Goal: Task Accomplishment & Management: Complete application form

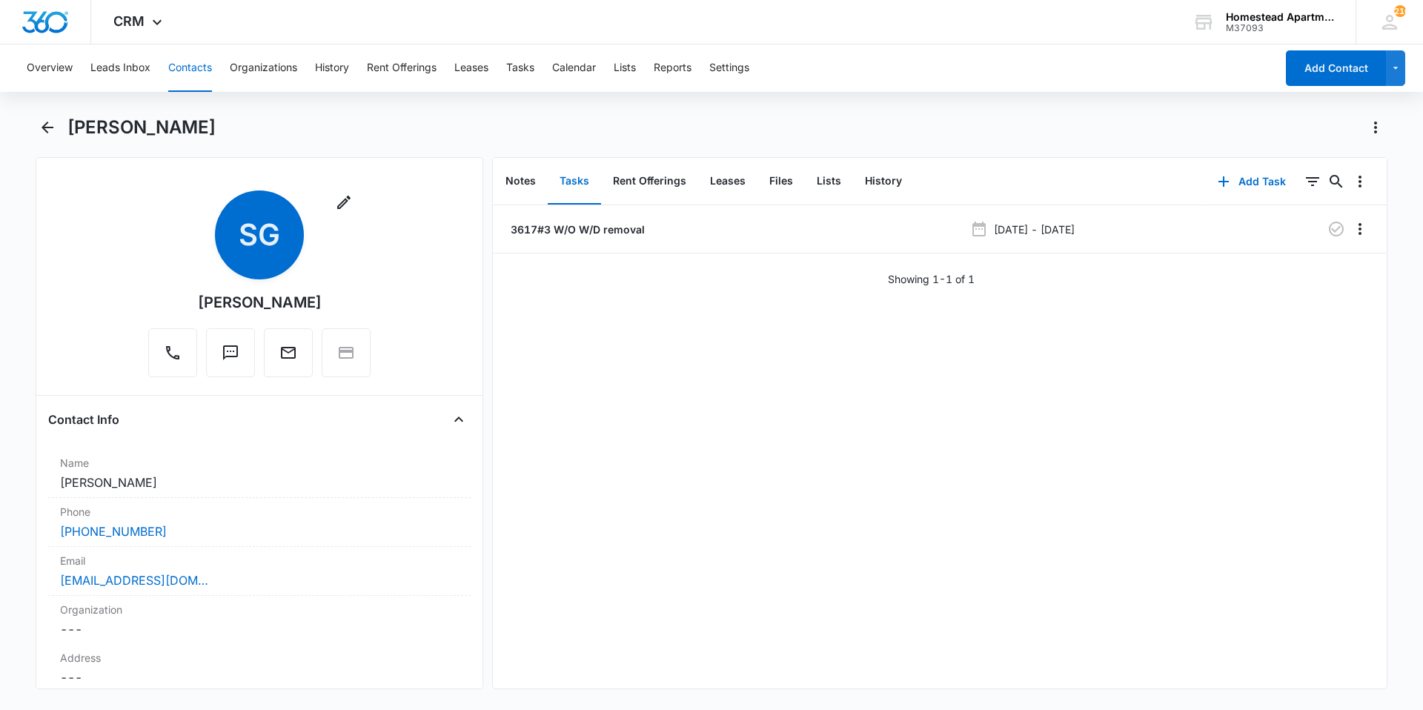
click at [198, 67] on button "Contacts" at bounding box center [190, 67] width 44 height 47
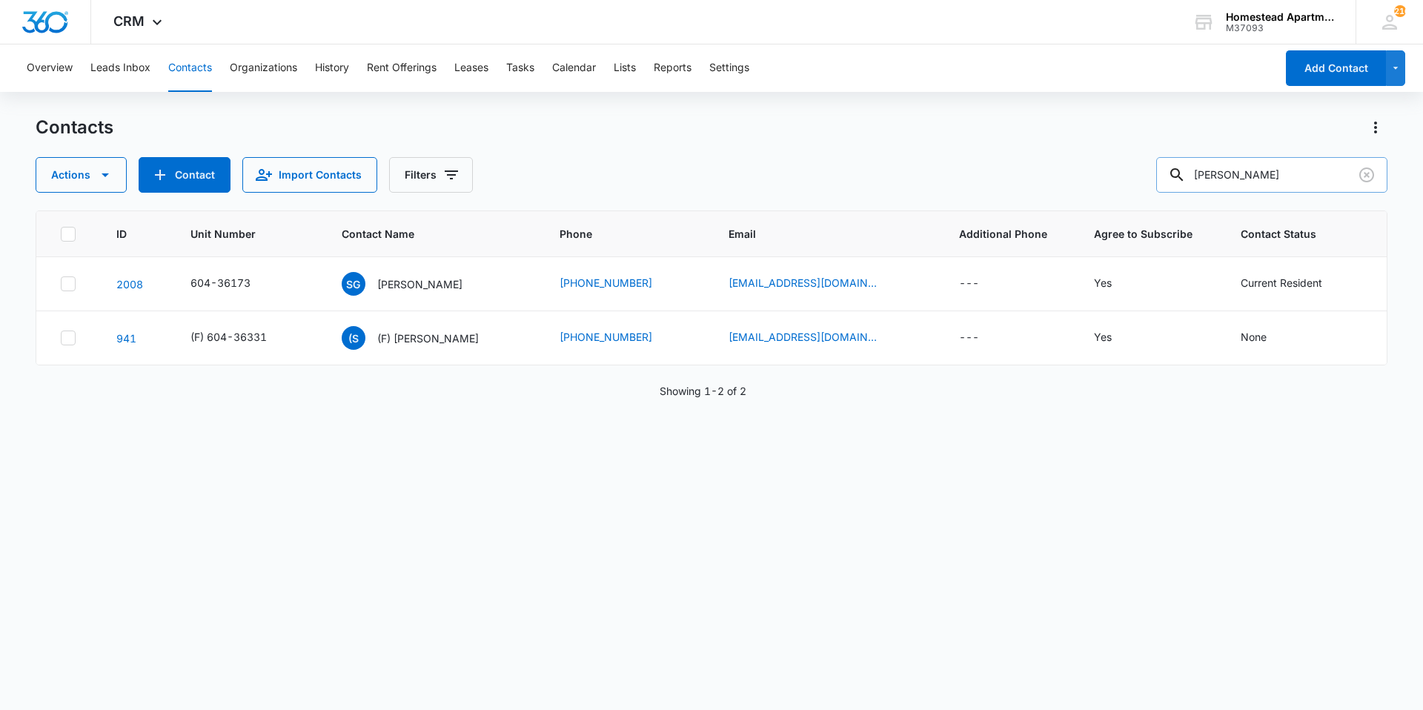
drag, startPoint x: 1253, startPoint y: 176, endPoint x: 1189, endPoint y: 182, distance: 64.0
click at [1189, 182] on div "[PERSON_NAME]" at bounding box center [1271, 175] width 231 height 36
click at [193, 72] on button "Contacts" at bounding box center [190, 67] width 44 height 47
click at [1246, 172] on input "text" at bounding box center [1282, 175] width 209 height 36
type input "[PERSON_NAME]"
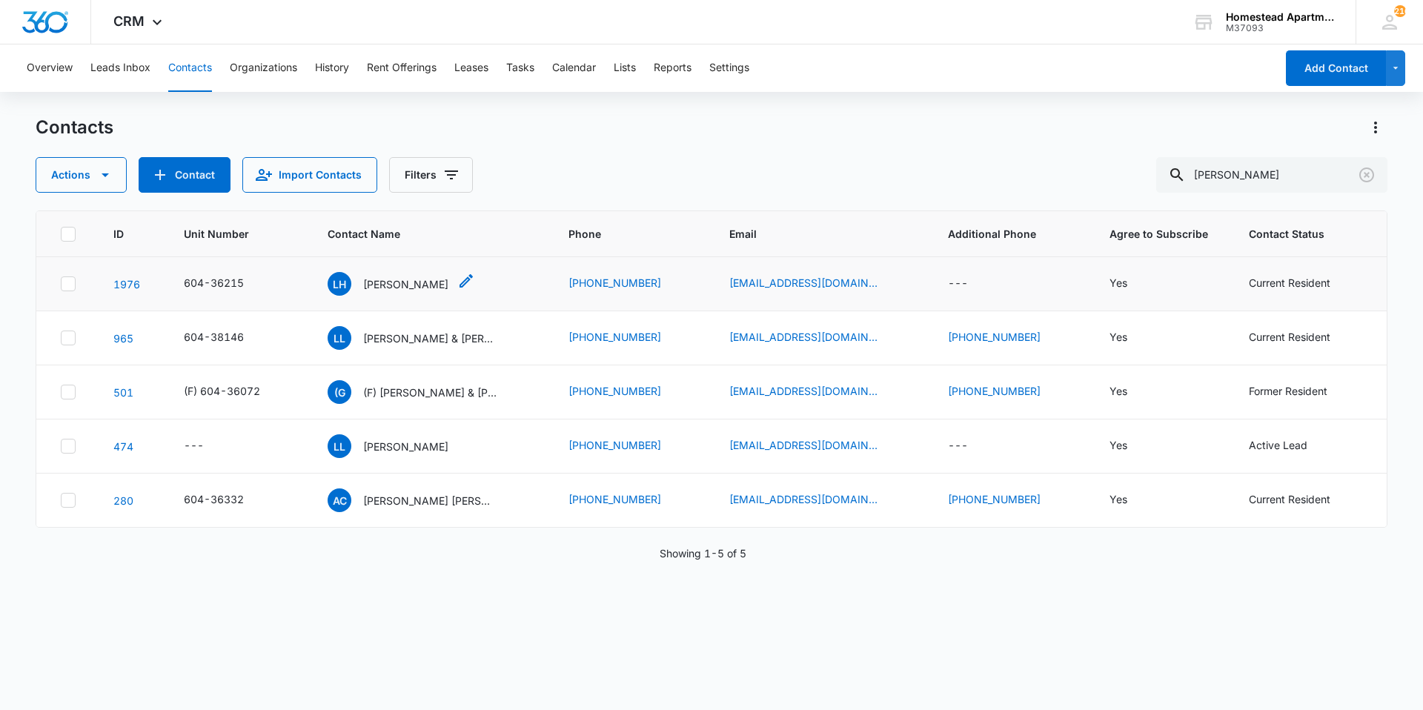
click at [407, 281] on p "[PERSON_NAME]" at bounding box center [405, 284] width 85 height 16
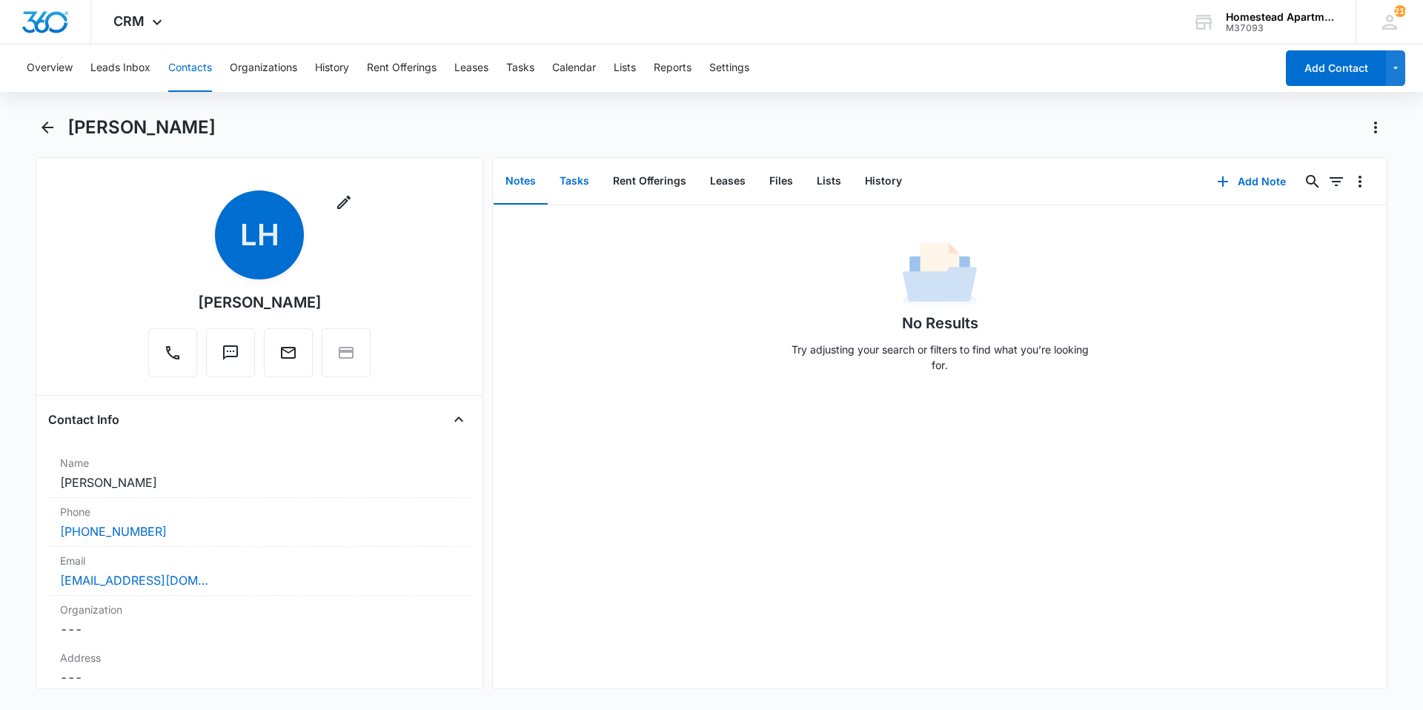
click at [570, 186] on button "Tasks" at bounding box center [574, 182] width 53 height 46
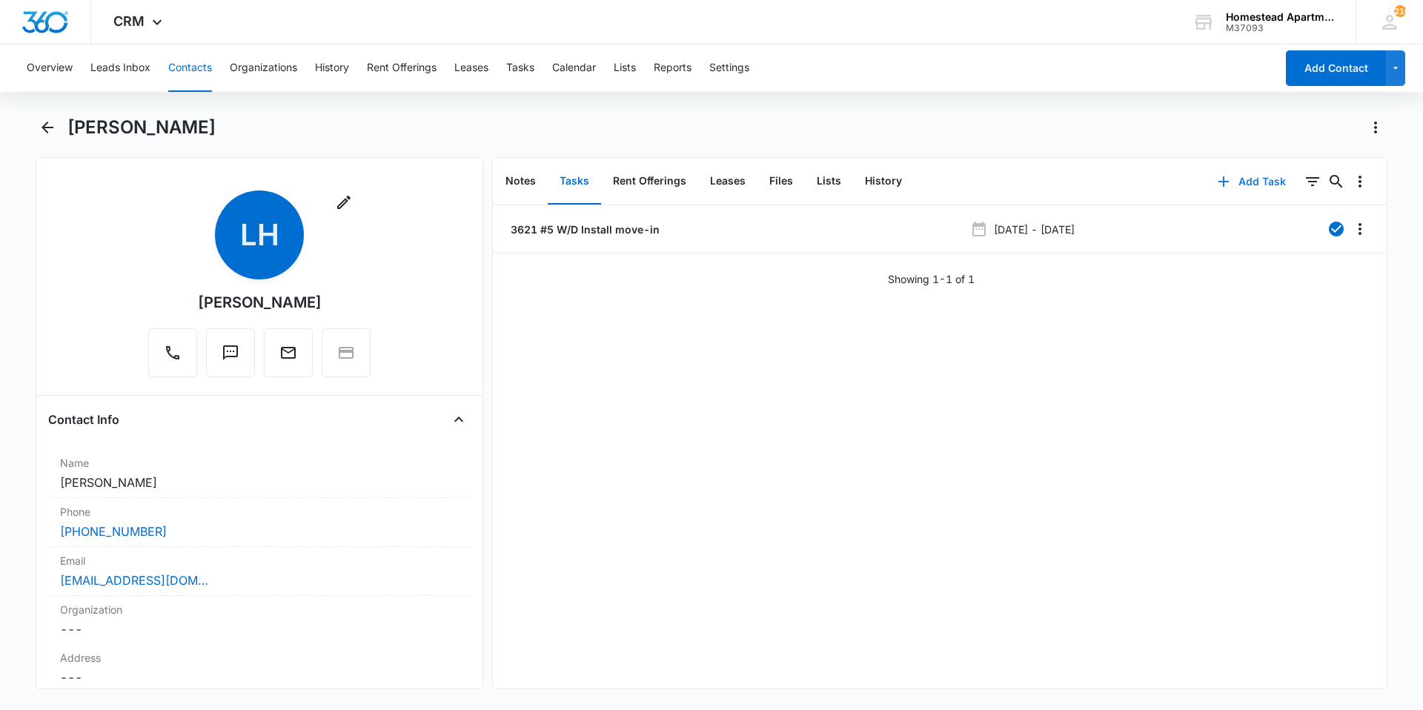
click at [1240, 170] on button "Add Task" at bounding box center [1252, 182] width 98 height 36
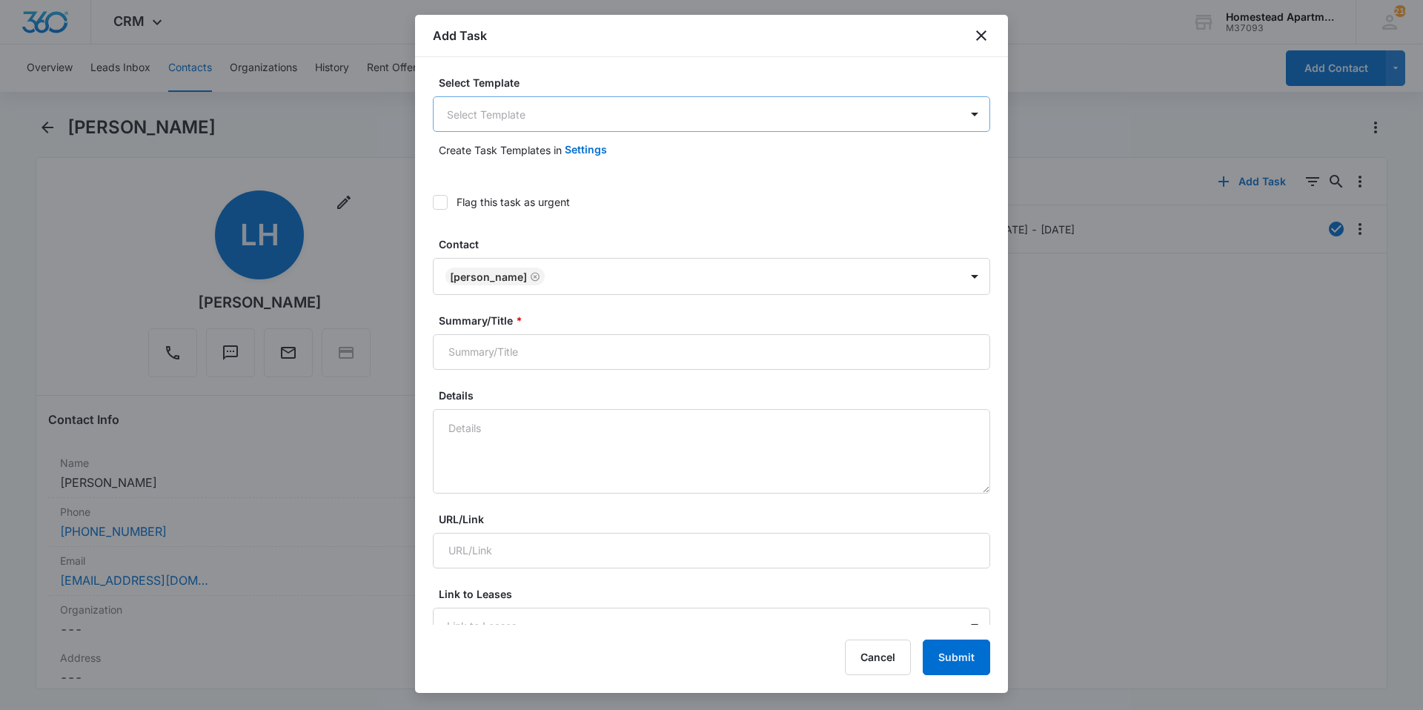
click at [536, 124] on body "CRM Apps Reputation Websites Forms CRM Email Social Content Intelligence Files …" at bounding box center [711, 355] width 1423 height 710
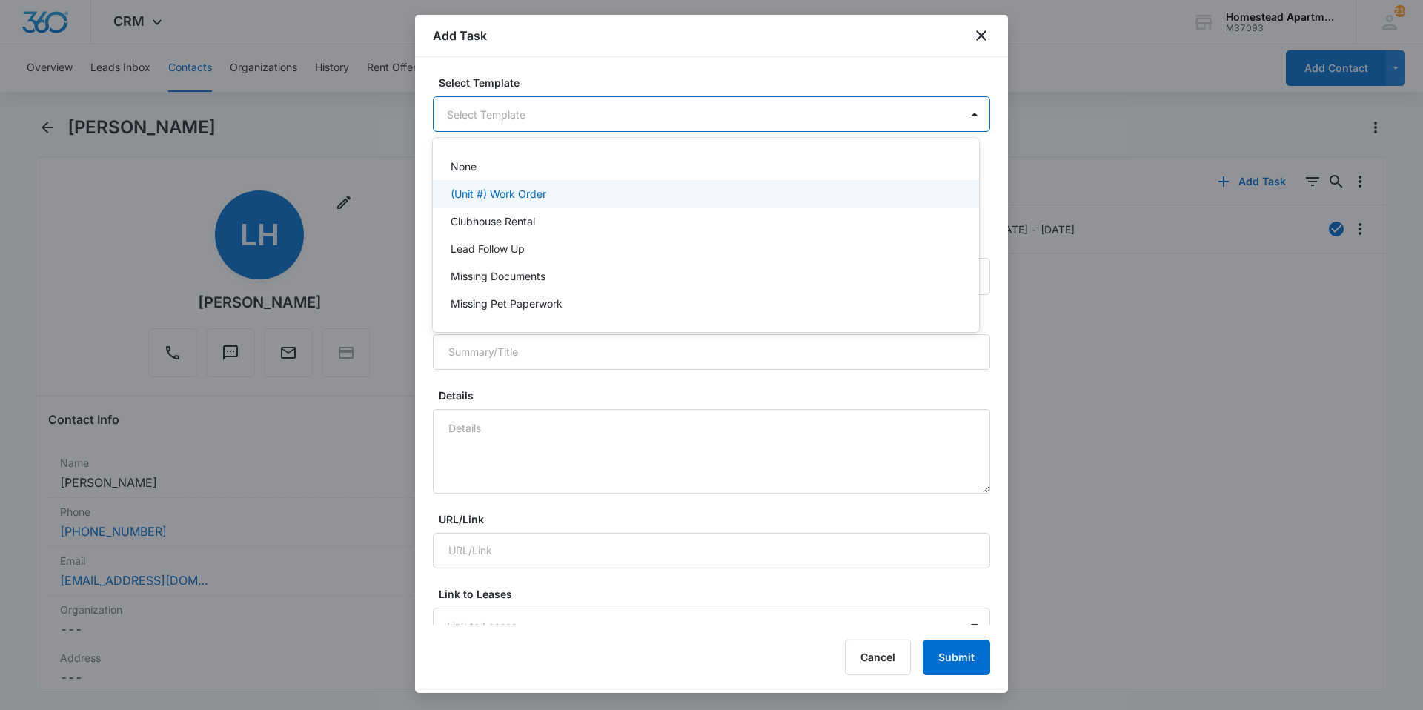
click at [511, 195] on p "(Unit #) Work Order" at bounding box center [499, 194] width 96 height 16
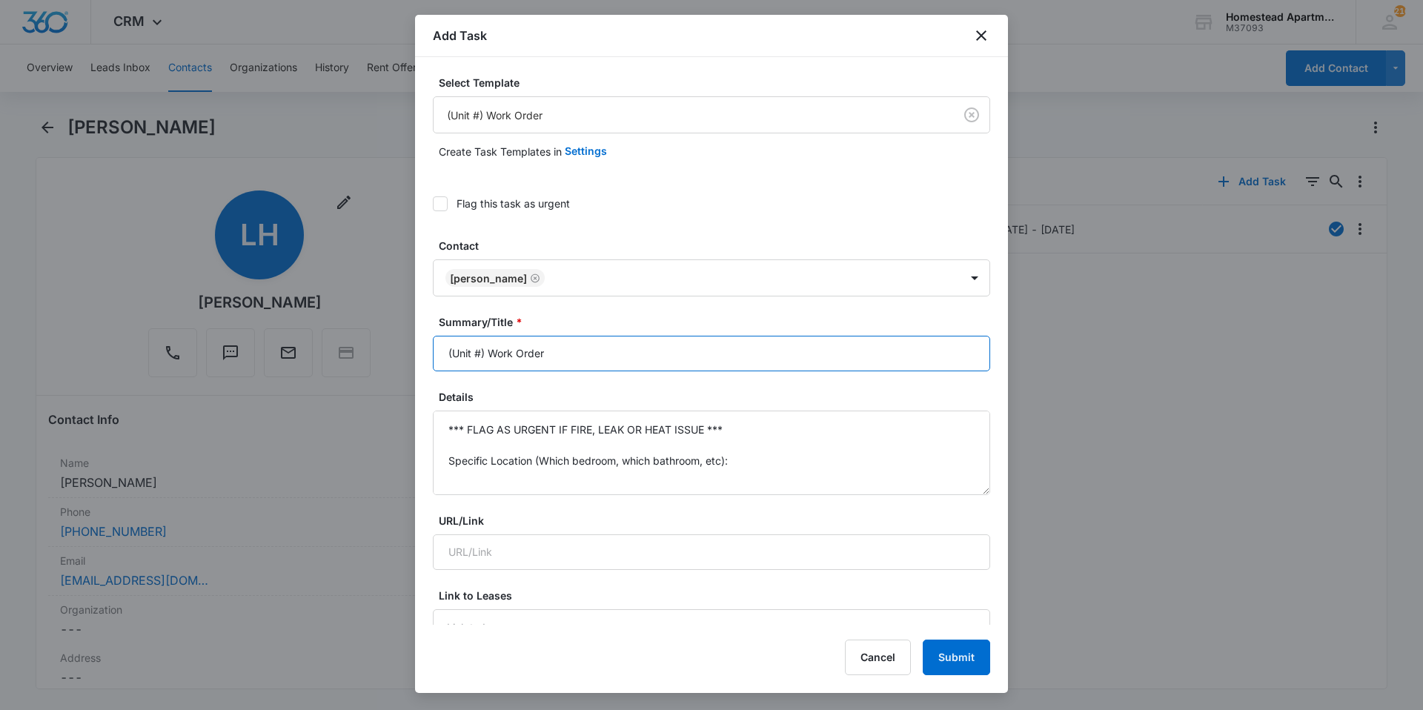
drag, startPoint x: 565, startPoint y: 351, endPoint x: 436, endPoint y: 373, distance: 130.0
drag, startPoint x: 812, startPoint y: 37, endPoint x: 819, endPoint y: 72, distance: 35.5
click at [819, 72] on div "Add Task Select Template (Unit #) Work Order Create Task Templates in Settings …" at bounding box center [711, 354] width 593 height 678
drag, startPoint x: 819, startPoint y: 72, endPoint x: 991, endPoint y: 39, distance: 175.1
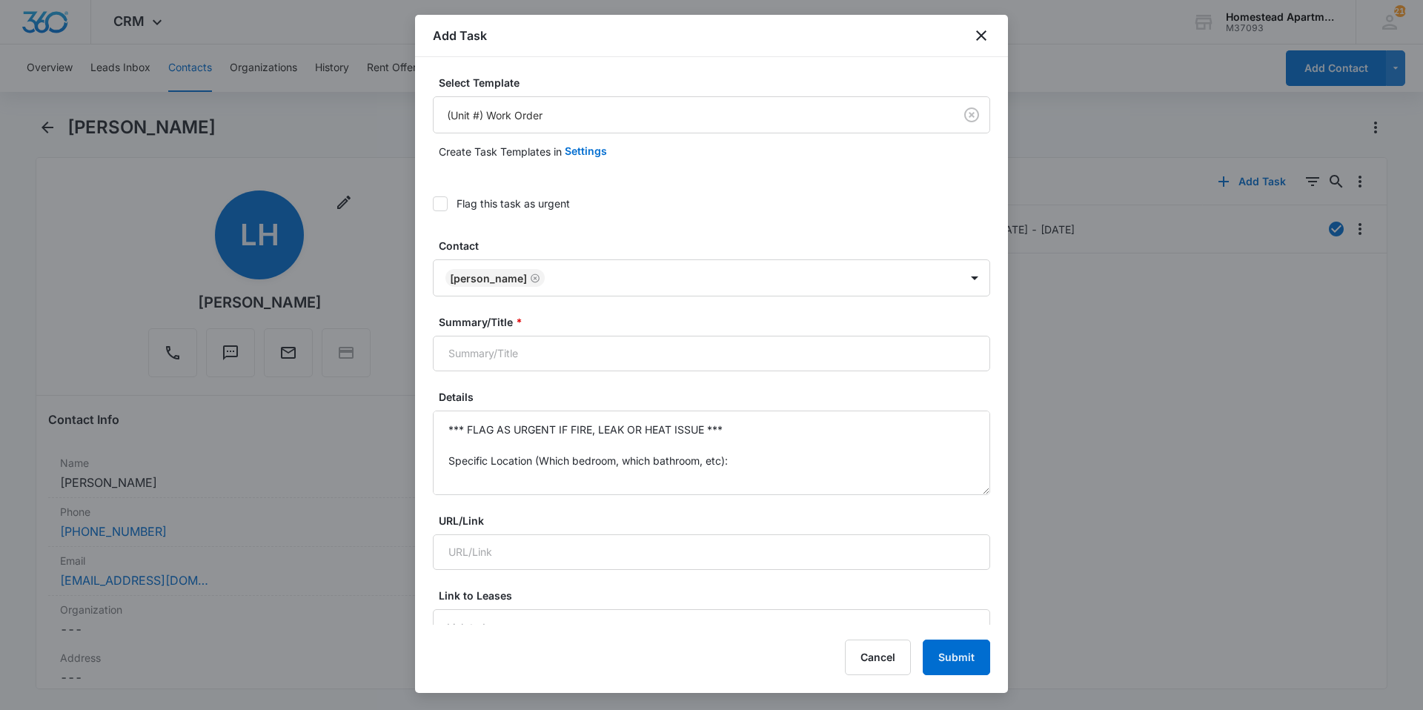
click at [991, 39] on div "Add Task" at bounding box center [711, 36] width 593 height 42
click at [989, 38] on icon "close" at bounding box center [981, 36] width 18 height 18
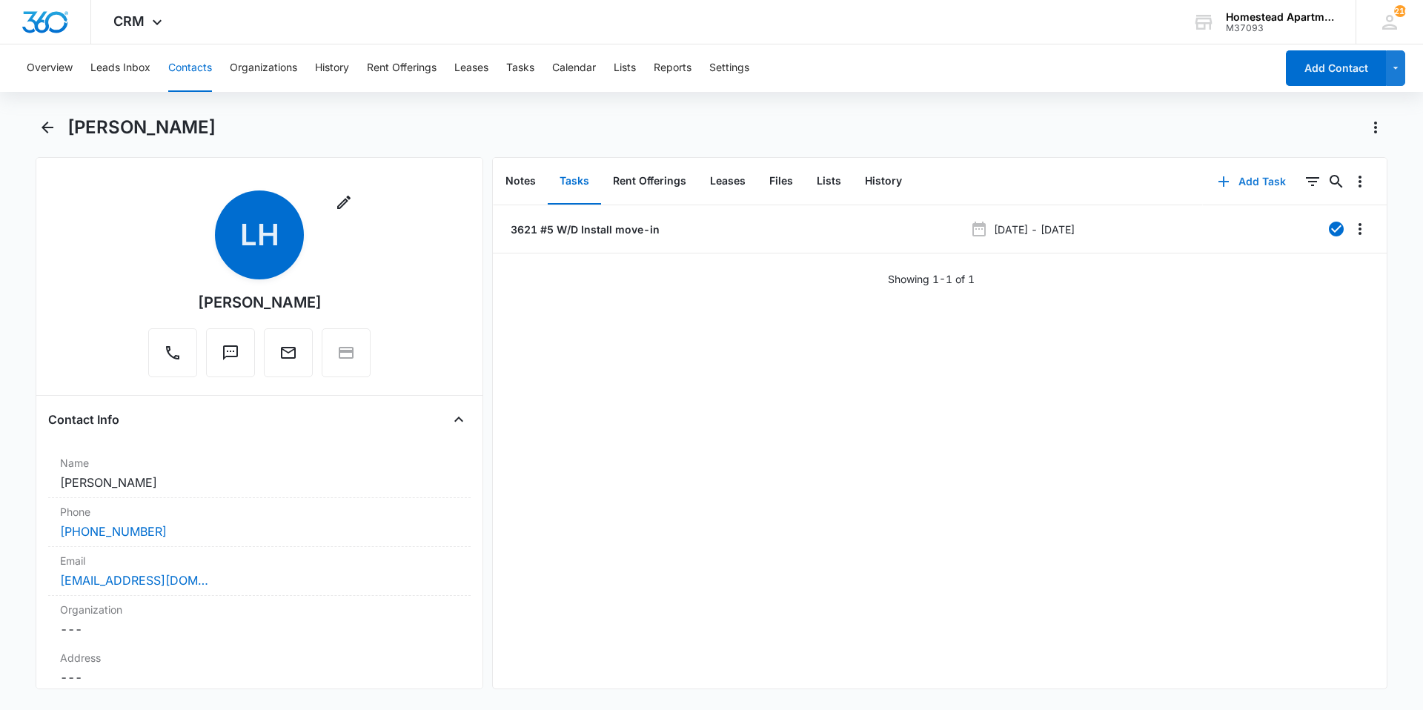
click at [1246, 187] on button "Add Task" at bounding box center [1252, 182] width 98 height 36
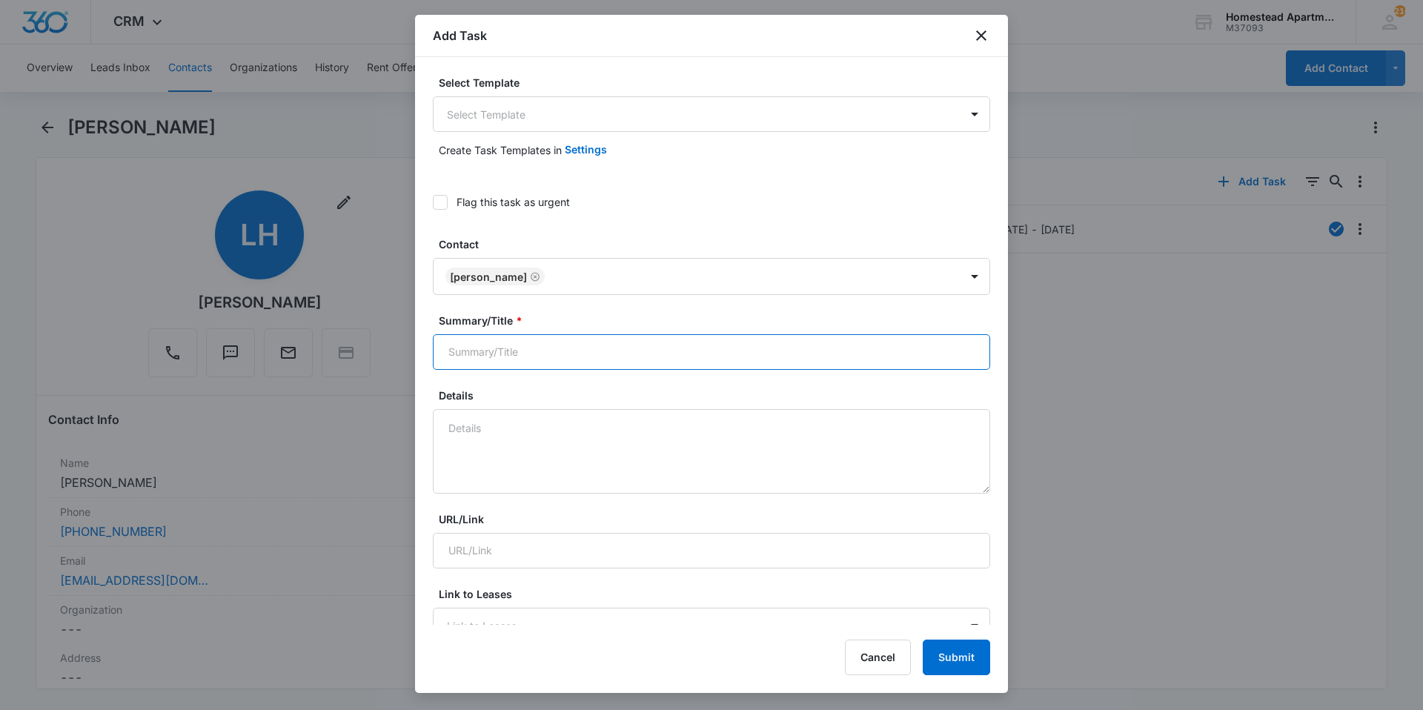
click at [518, 348] on input "Summary/Title *" at bounding box center [711, 352] width 557 height 36
type input "3621#5 W/O"
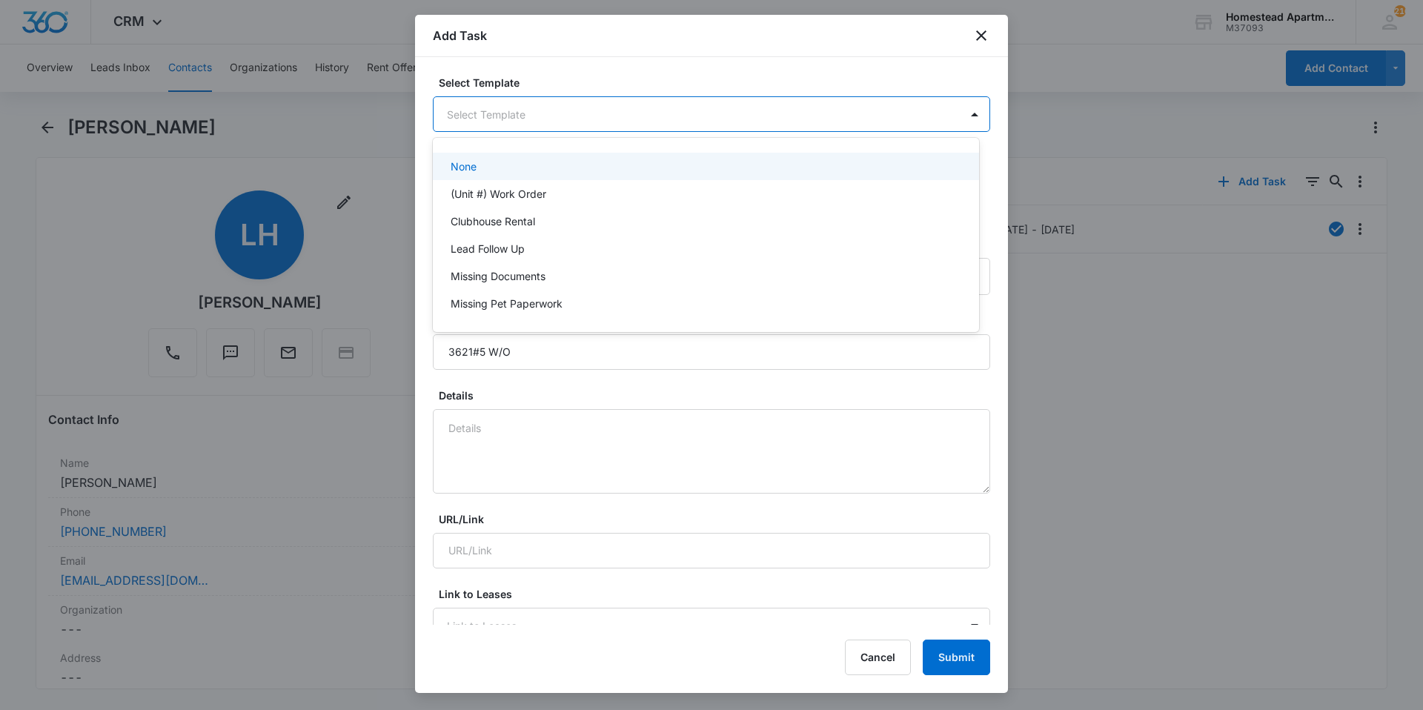
click at [571, 107] on body "CRM Apps Reputation Websites Forms CRM Email Social Content Intelligence Files …" at bounding box center [711, 355] width 1423 height 710
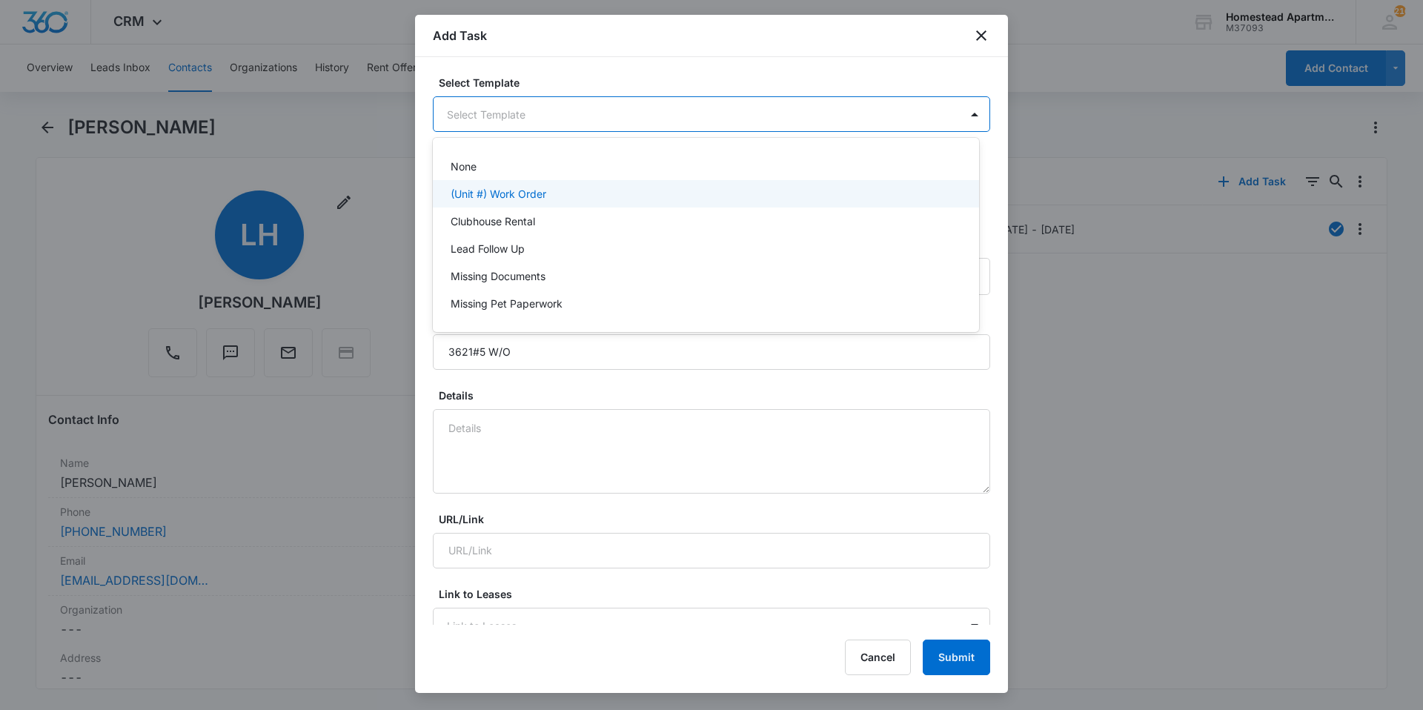
click at [513, 190] on p "(Unit #) Work Order" at bounding box center [499, 194] width 96 height 16
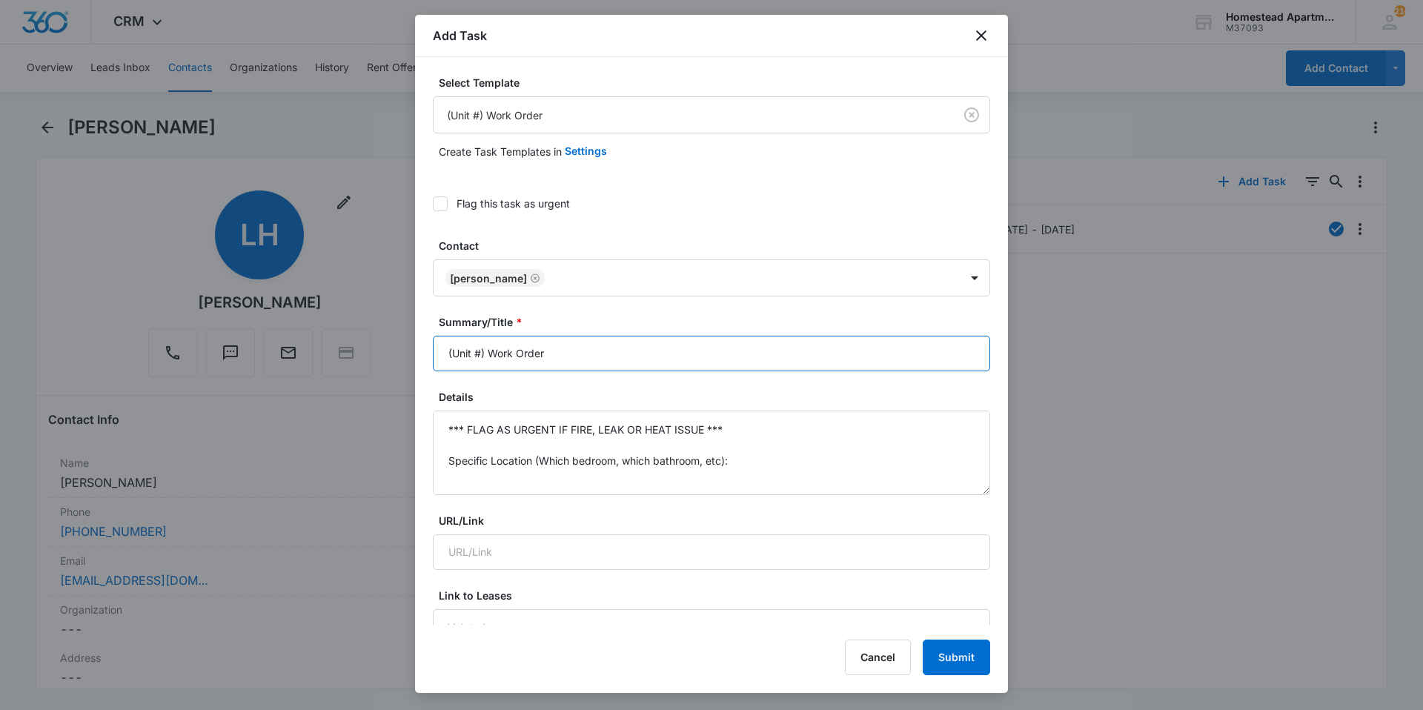
drag, startPoint x: 554, startPoint y: 342, endPoint x: 447, endPoint y: 359, distance: 108.8
click at [447, 359] on input "(Unit #) Work Order" at bounding box center [711, 354] width 557 height 36
type input "3621#5 W/O"
click at [451, 433] on textarea "*** FLAG AS URGENT IF FIRE, LEAK OR HEAT ISSUE *** Specific Location (Which bed…" at bounding box center [711, 452] width 557 height 84
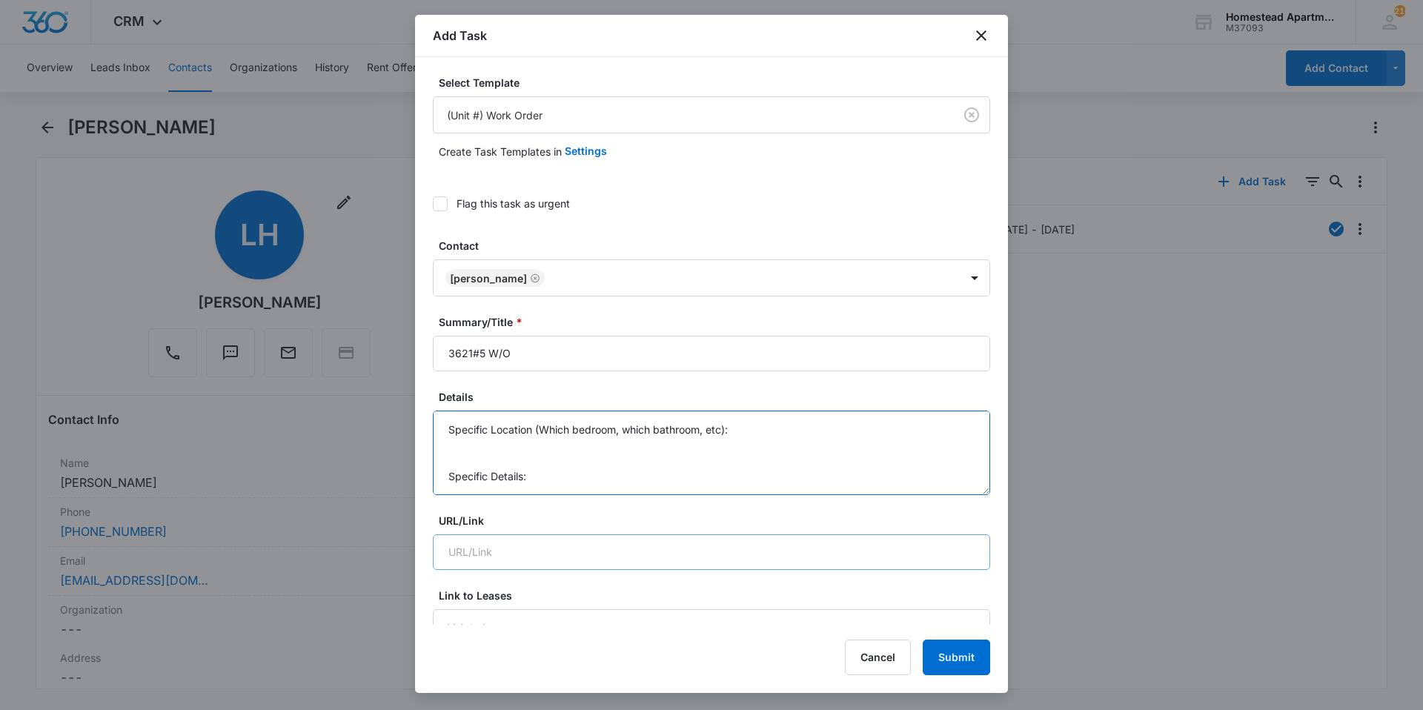
scroll to position [109, 0]
drag, startPoint x: 451, startPoint y: 433, endPoint x: 755, endPoint y: 582, distance: 339.0
type textarea "C"
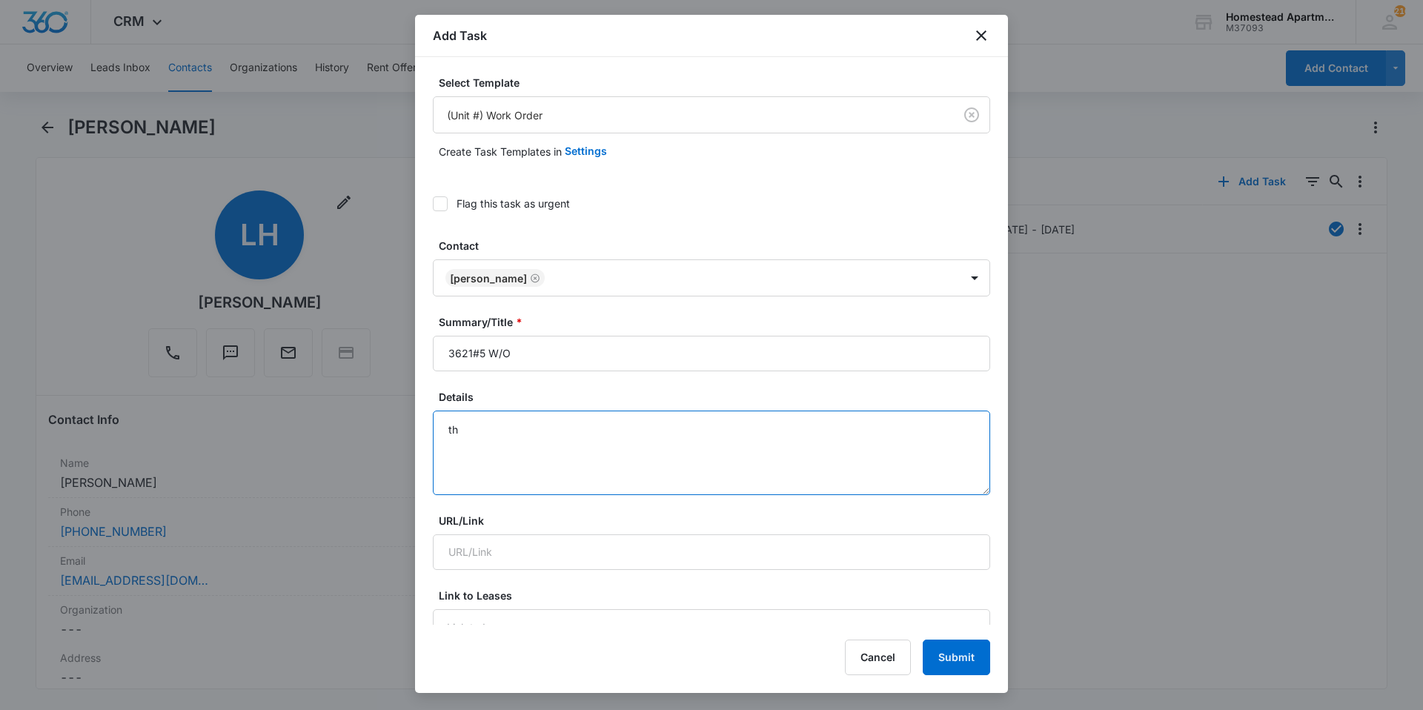
type textarea "t"
type textarea "D"
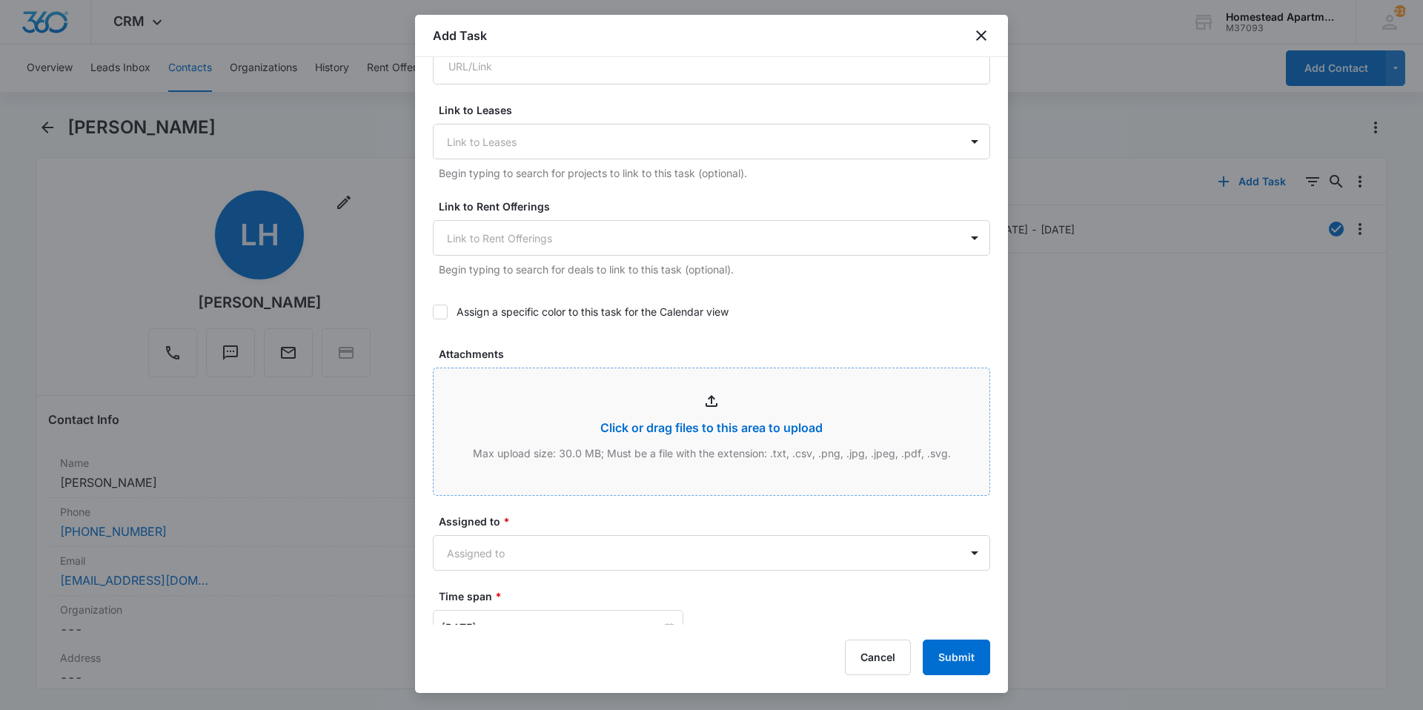
scroll to position [519, 0]
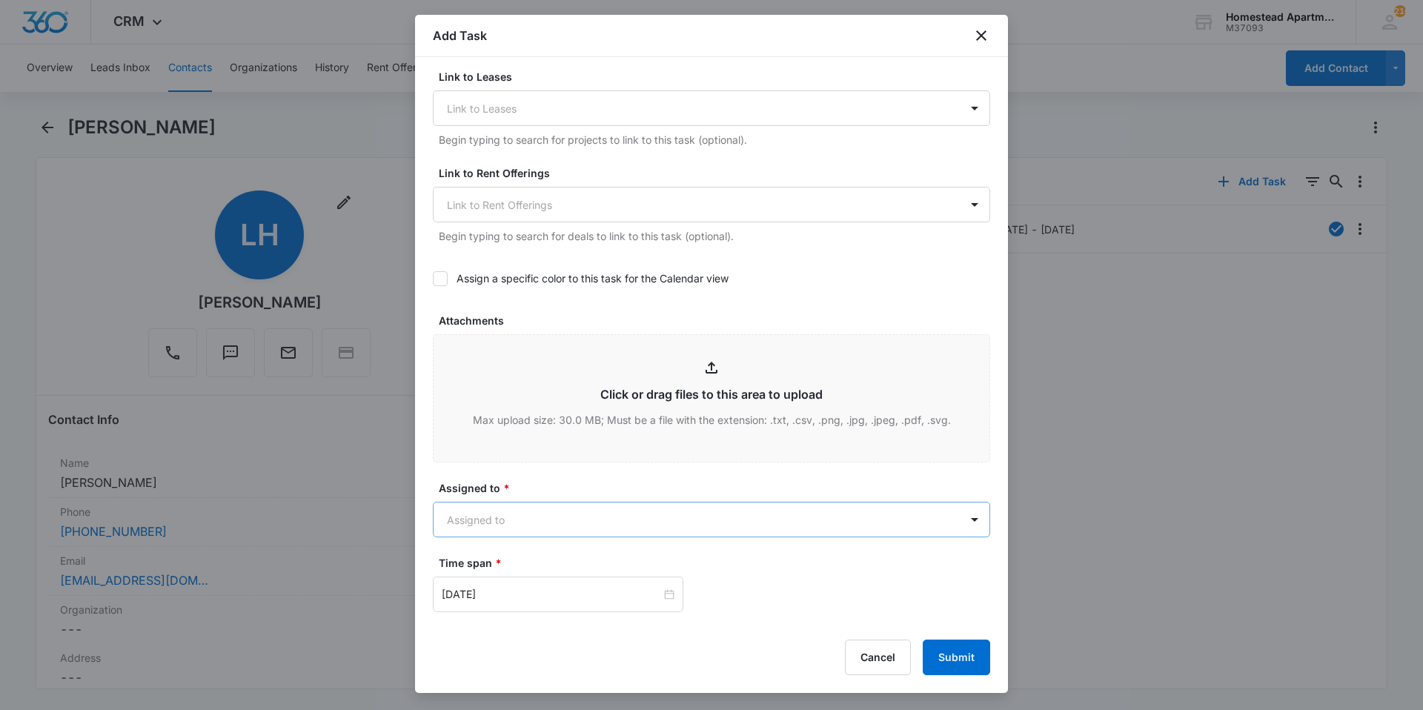
type textarea "The washer and dryer door came off the tracks. Can you fix the door?"
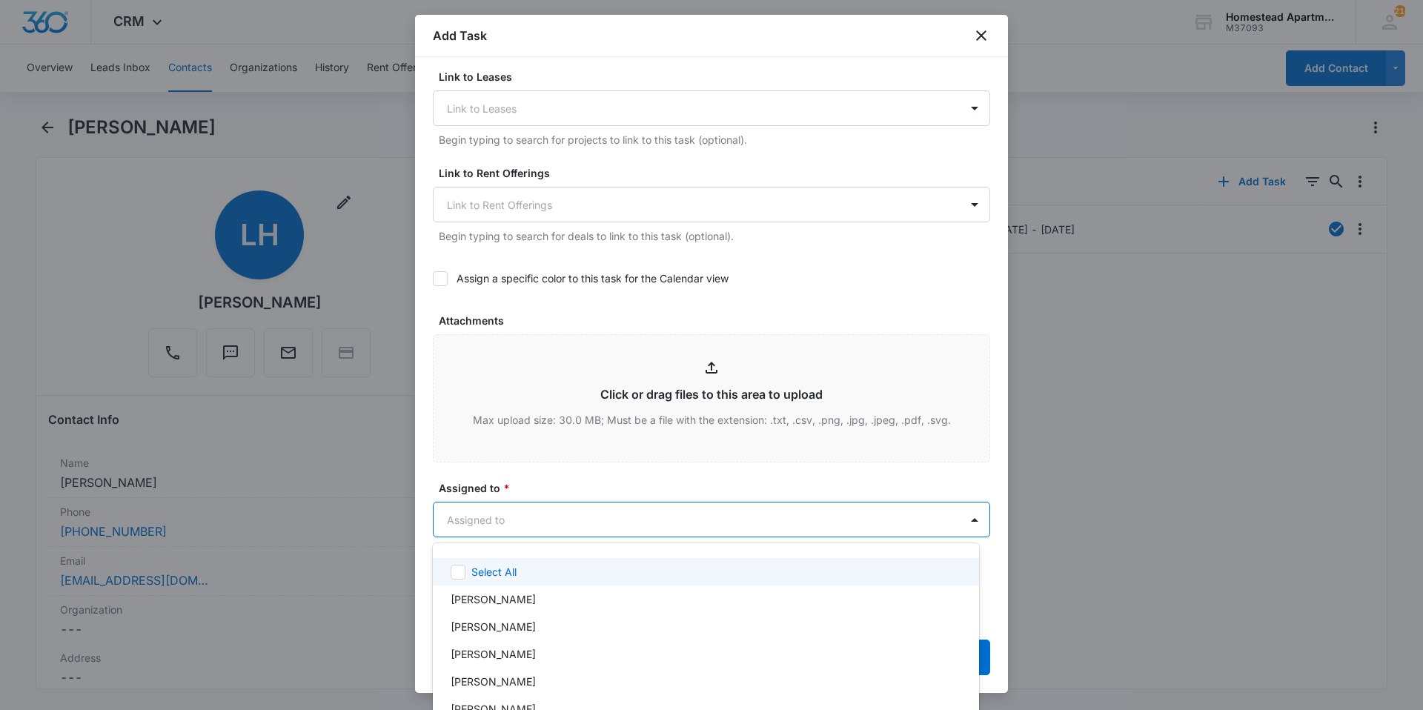
click at [526, 519] on body "CRM Apps Reputation Websites Forms CRM Email Social Content Intelligence Files …" at bounding box center [711, 355] width 1423 height 710
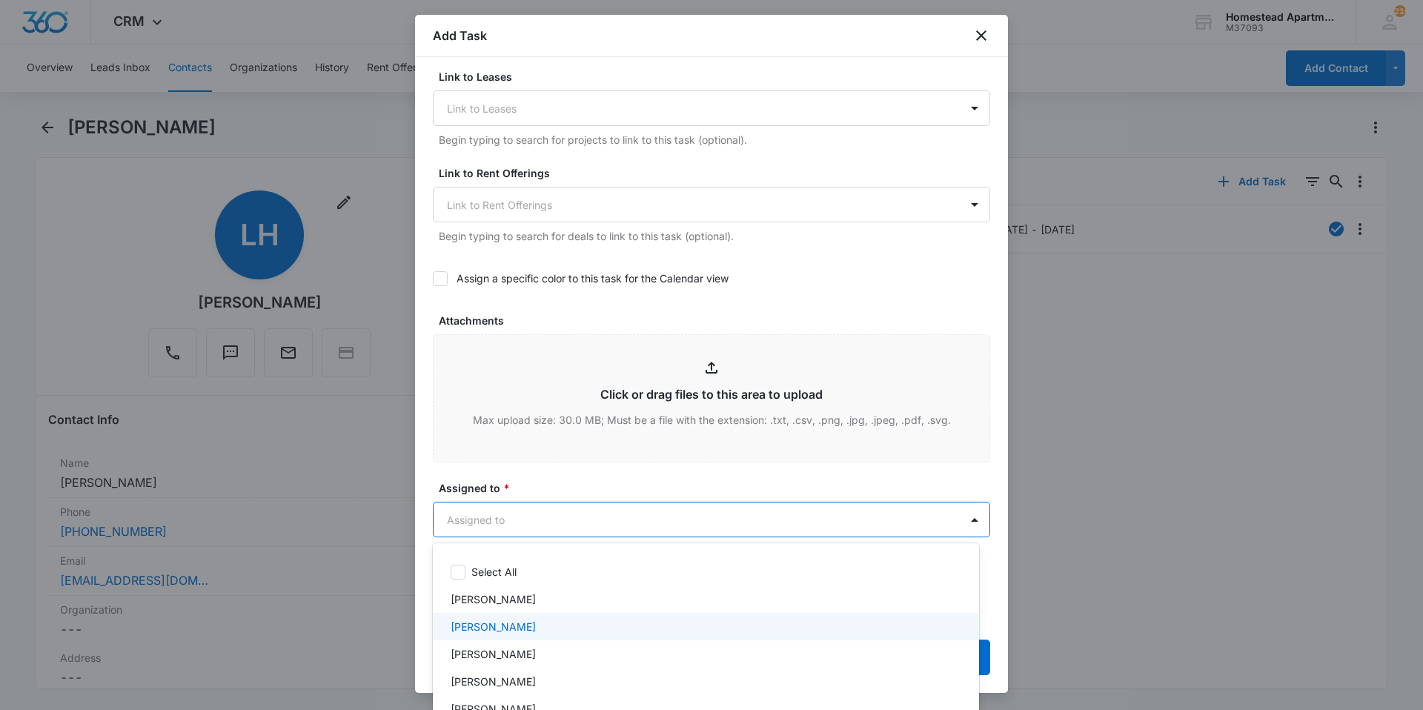
click at [507, 622] on p "[PERSON_NAME]" at bounding box center [493, 627] width 85 height 16
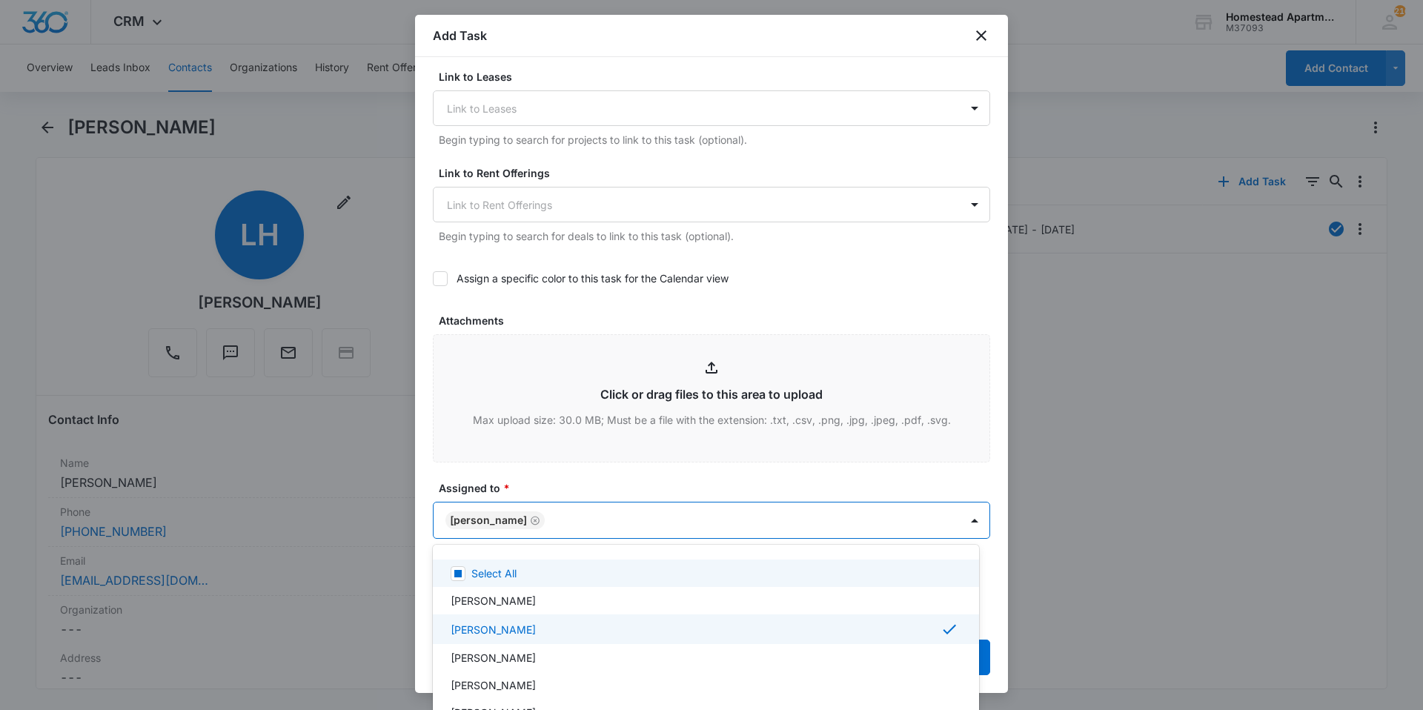
click at [596, 486] on div at bounding box center [711, 355] width 1423 height 710
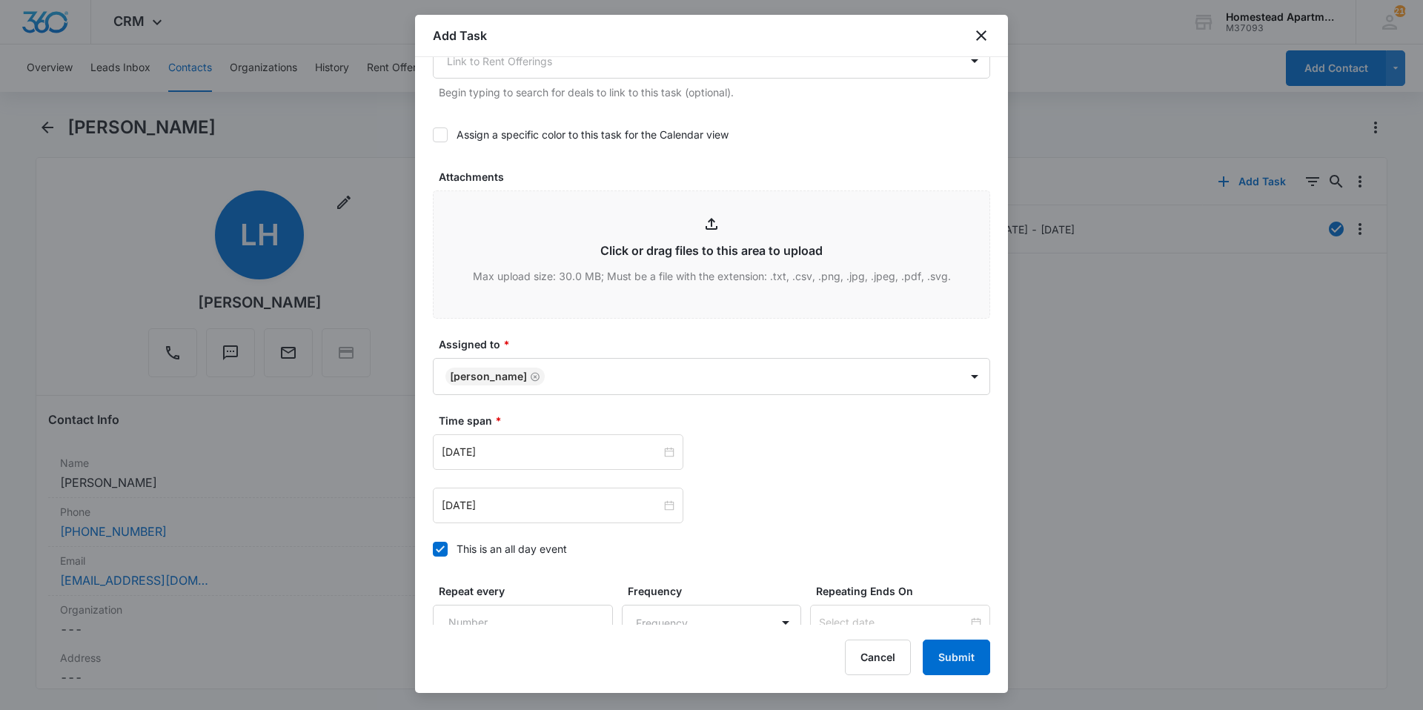
scroll to position [667, 0]
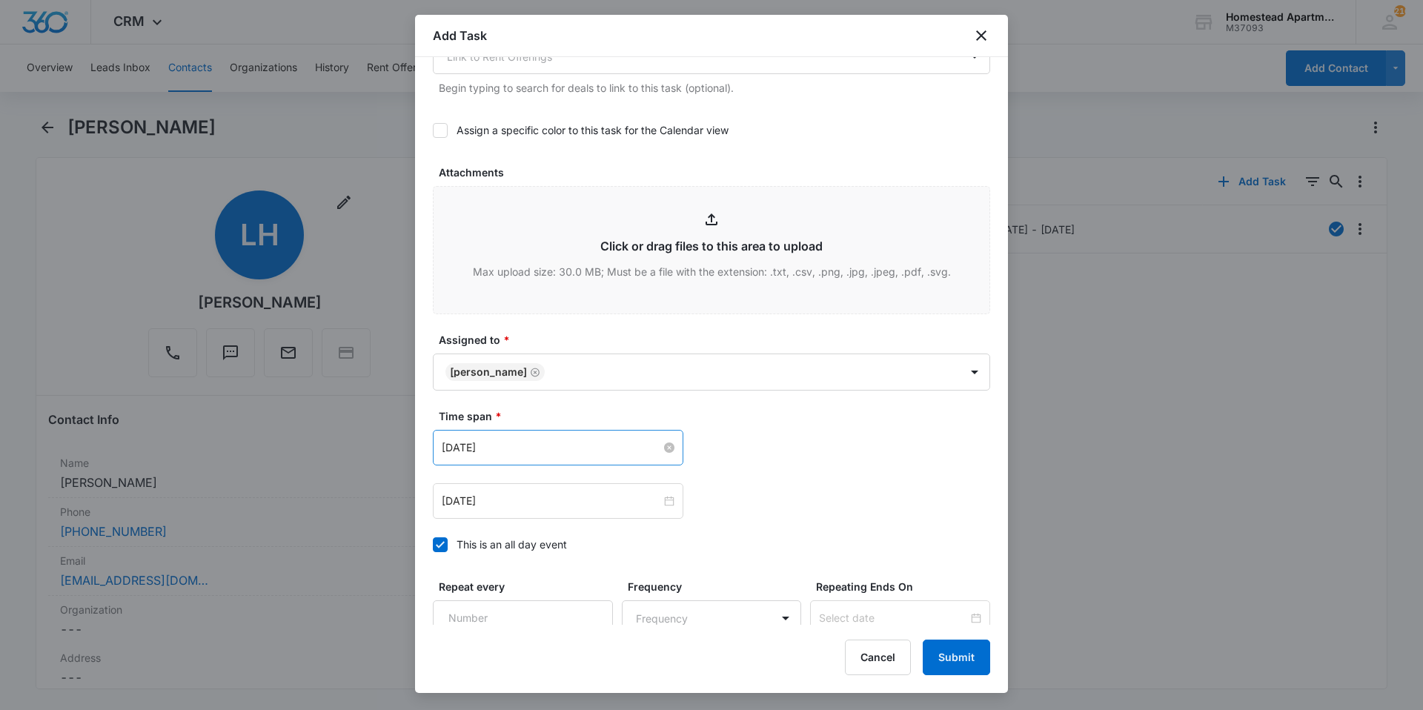
click at [553, 445] on input "[DATE]" at bounding box center [551, 447] width 219 height 16
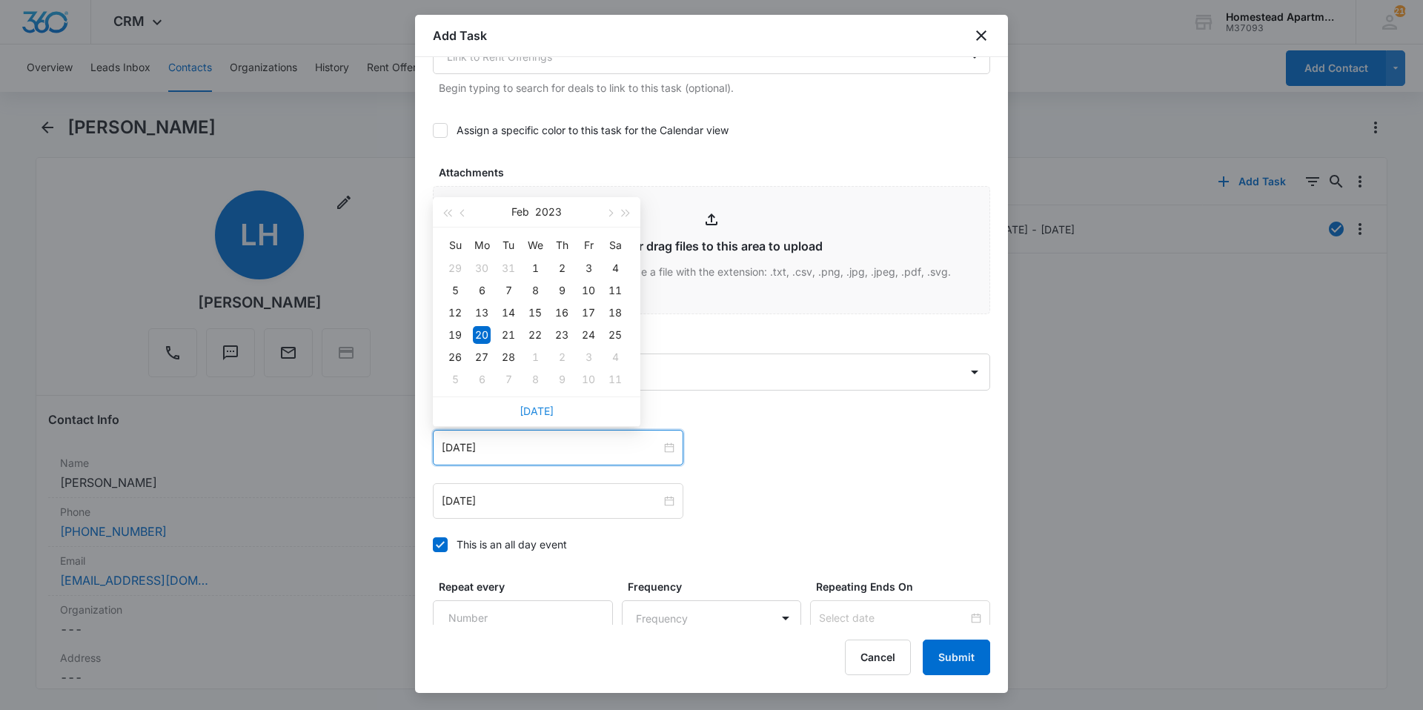
click at [541, 409] on link "[DATE]" at bounding box center [536, 411] width 34 height 13
type input "[DATE]"
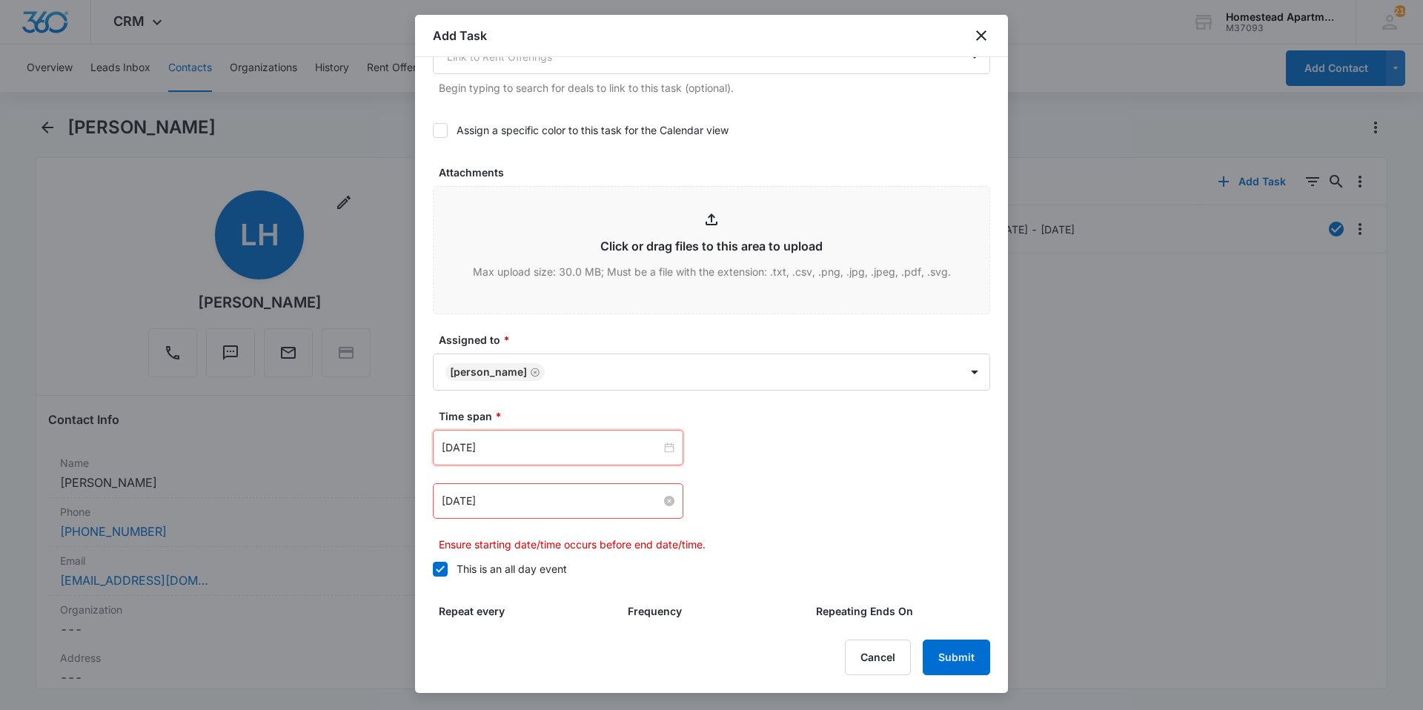
click at [532, 495] on input "[DATE]" at bounding box center [551, 501] width 219 height 16
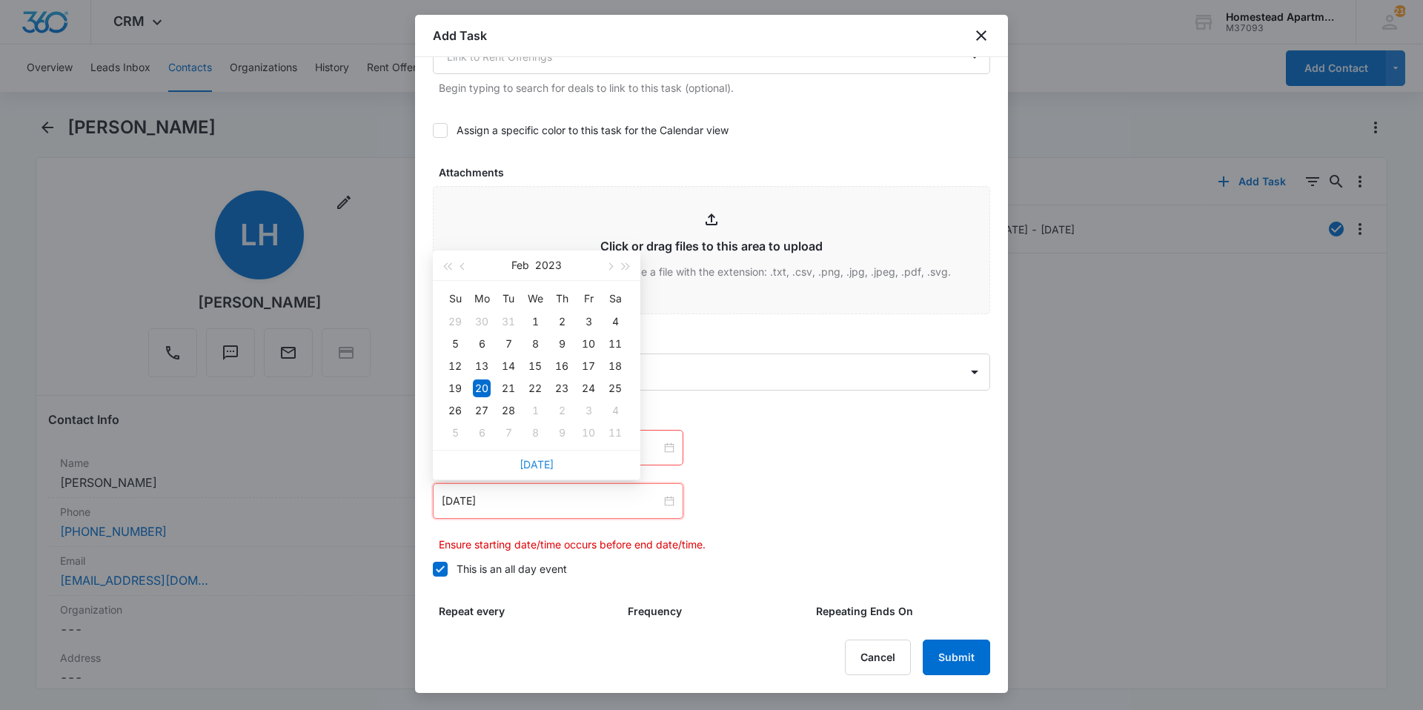
click at [539, 462] on link "[DATE]" at bounding box center [536, 464] width 34 height 13
type input "[DATE]"
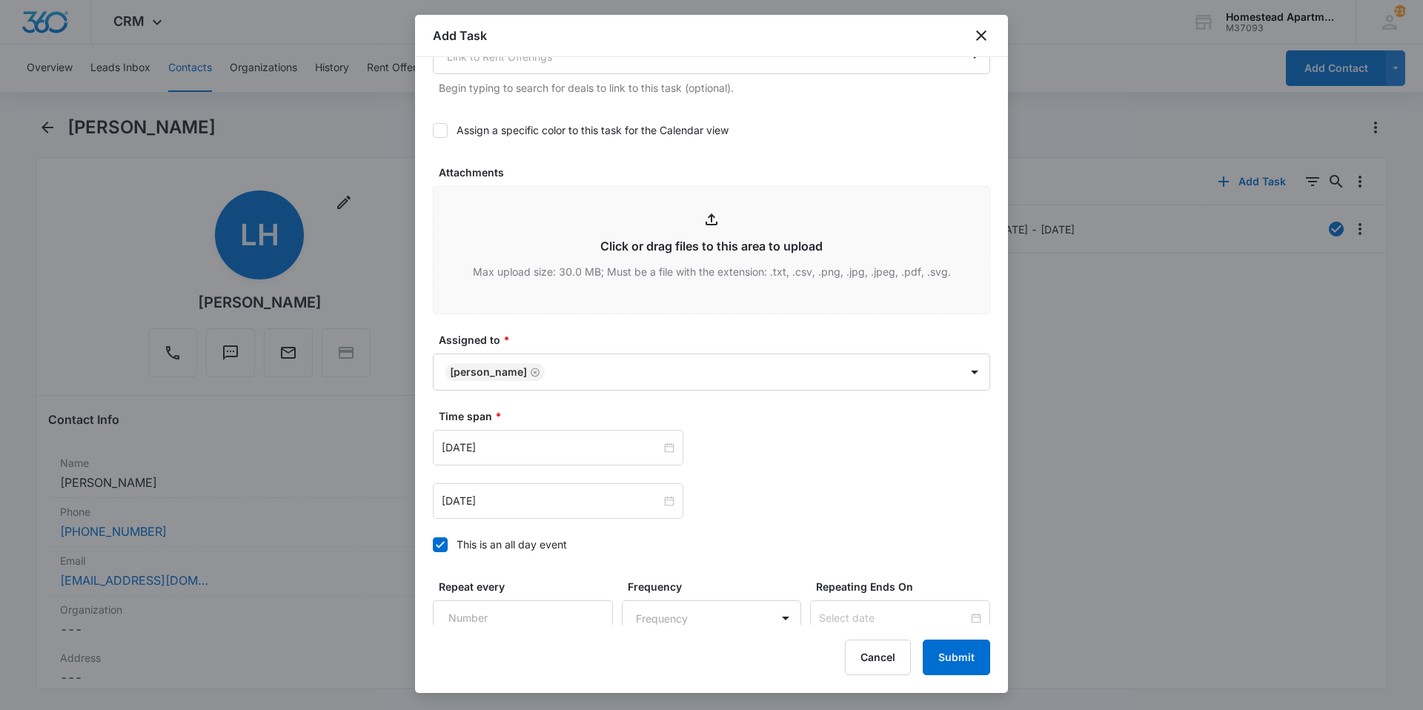
click at [800, 425] on div "Time span * [DATE] [DATE] Su Mo Tu We Th Fr Sa 28 29 30 1 2 3 4 5 6 7 8 9 10 11…" at bounding box center [711, 463] width 557 height 110
click at [571, 447] on input "[DATE]" at bounding box center [551, 447] width 219 height 16
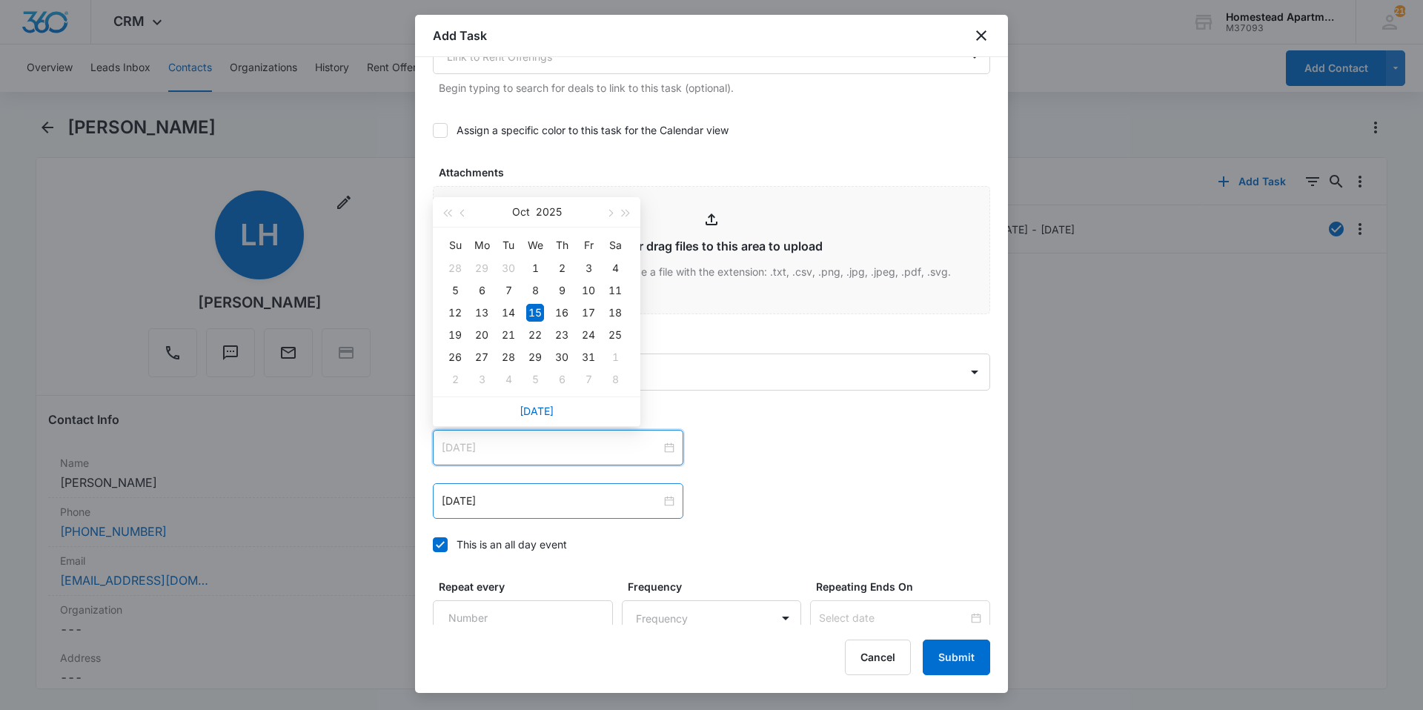
type input "[DATE]"
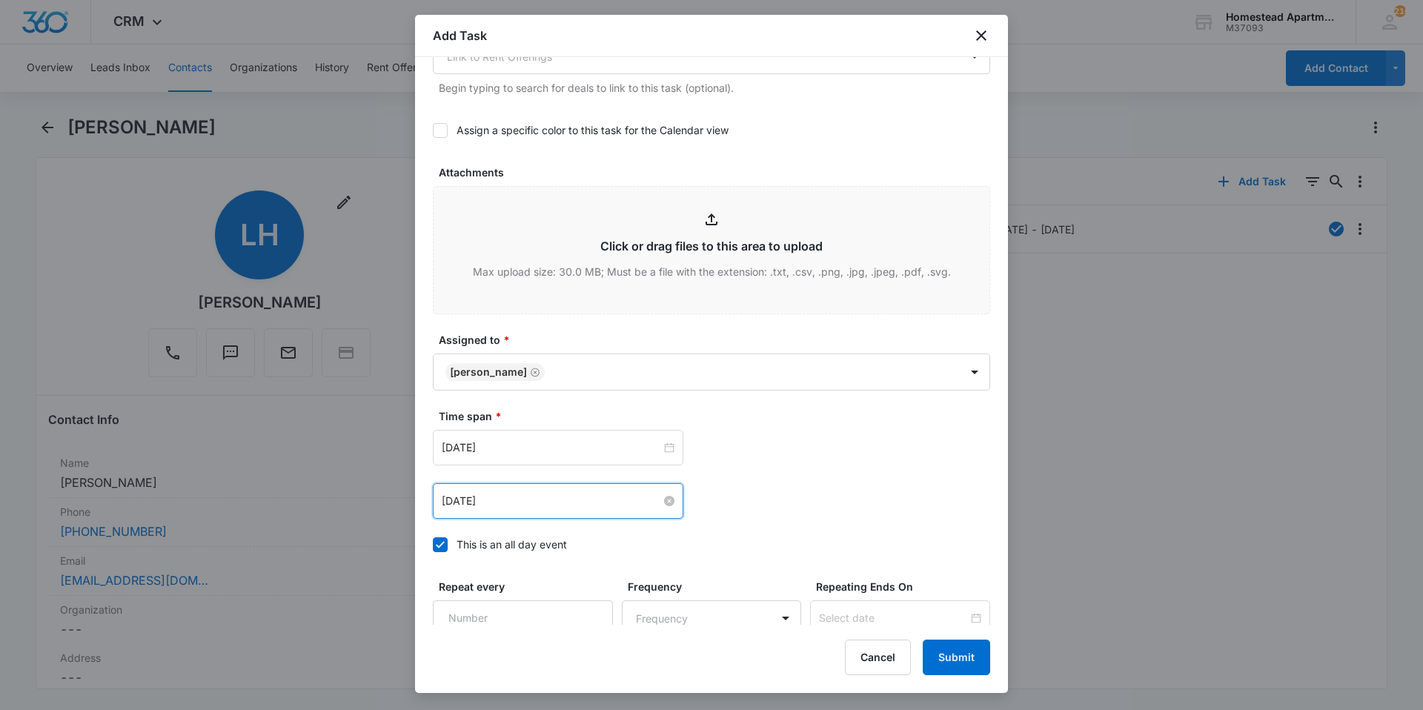
click at [526, 502] on input "[DATE]" at bounding box center [551, 501] width 219 height 16
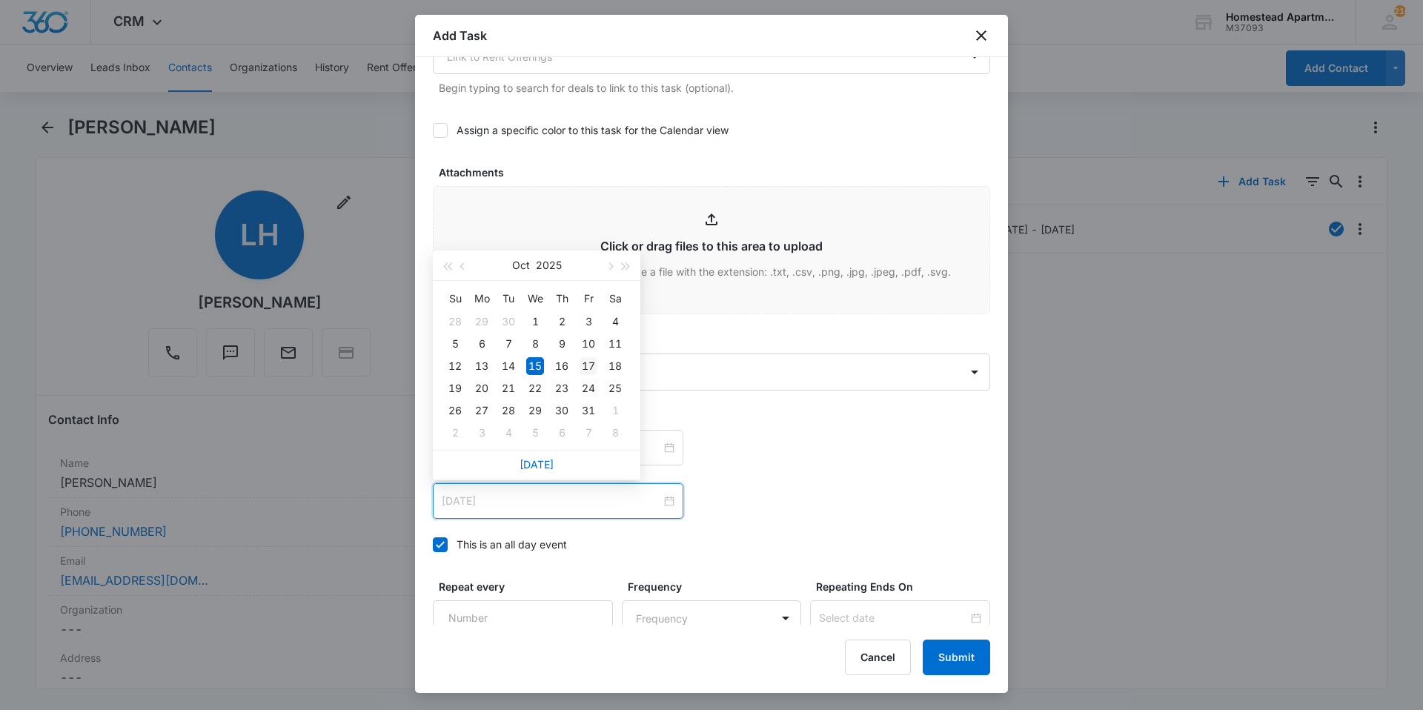
type input "[DATE]"
click at [593, 368] on div "17" at bounding box center [588, 366] width 18 height 18
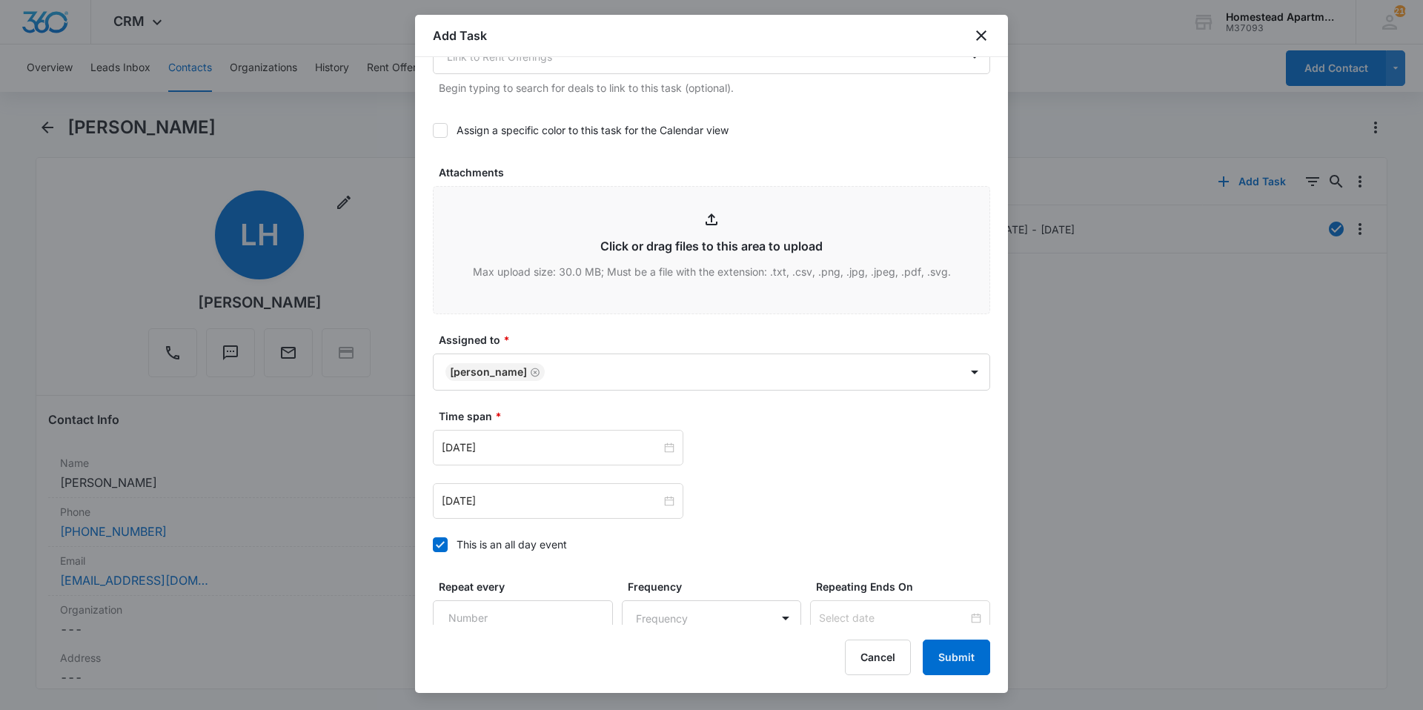
click at [765, 460] on div "[DATE] [DATE] Su Mo Tu We Th Fr Sa 28 29 30 1 2 3 4 5 6 7 8 9 10 11 12 13 14 15…" at bounding box center [711, 448] width 557 height 36
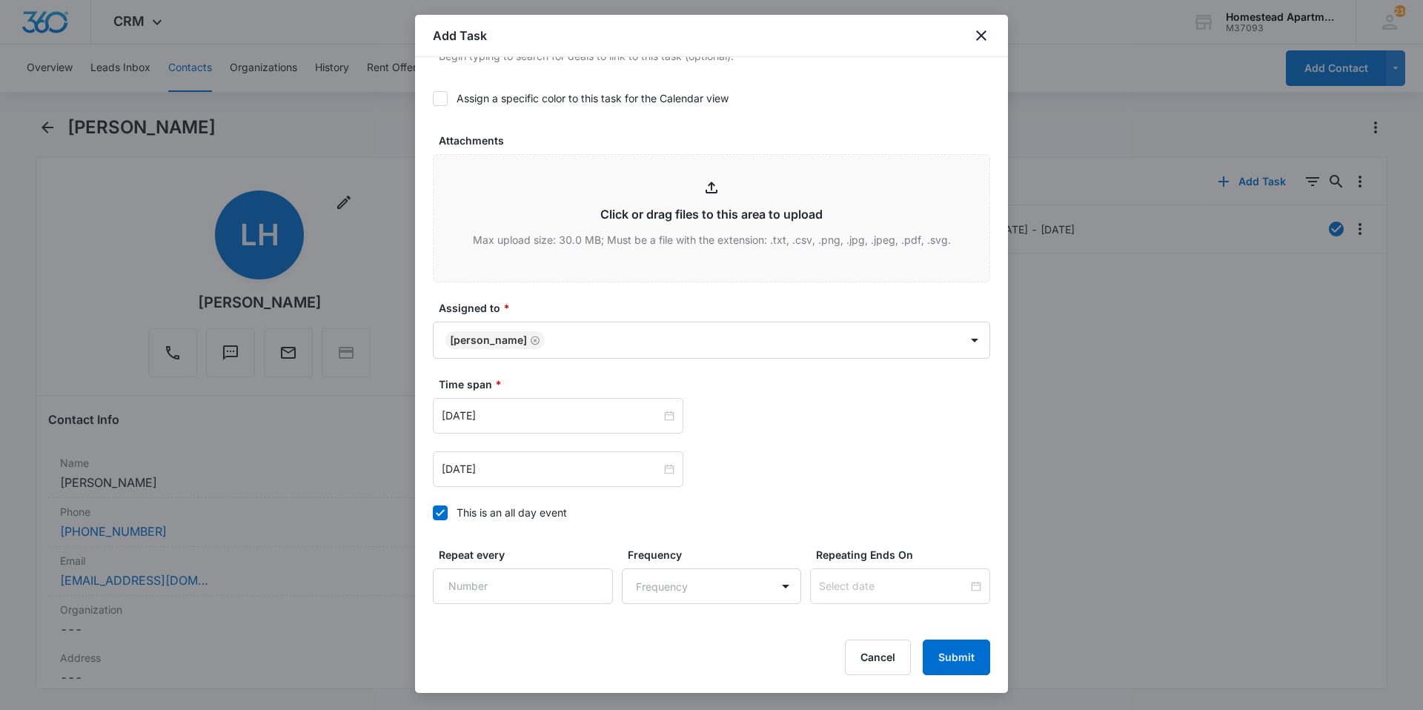
scroll to position [804, 0]
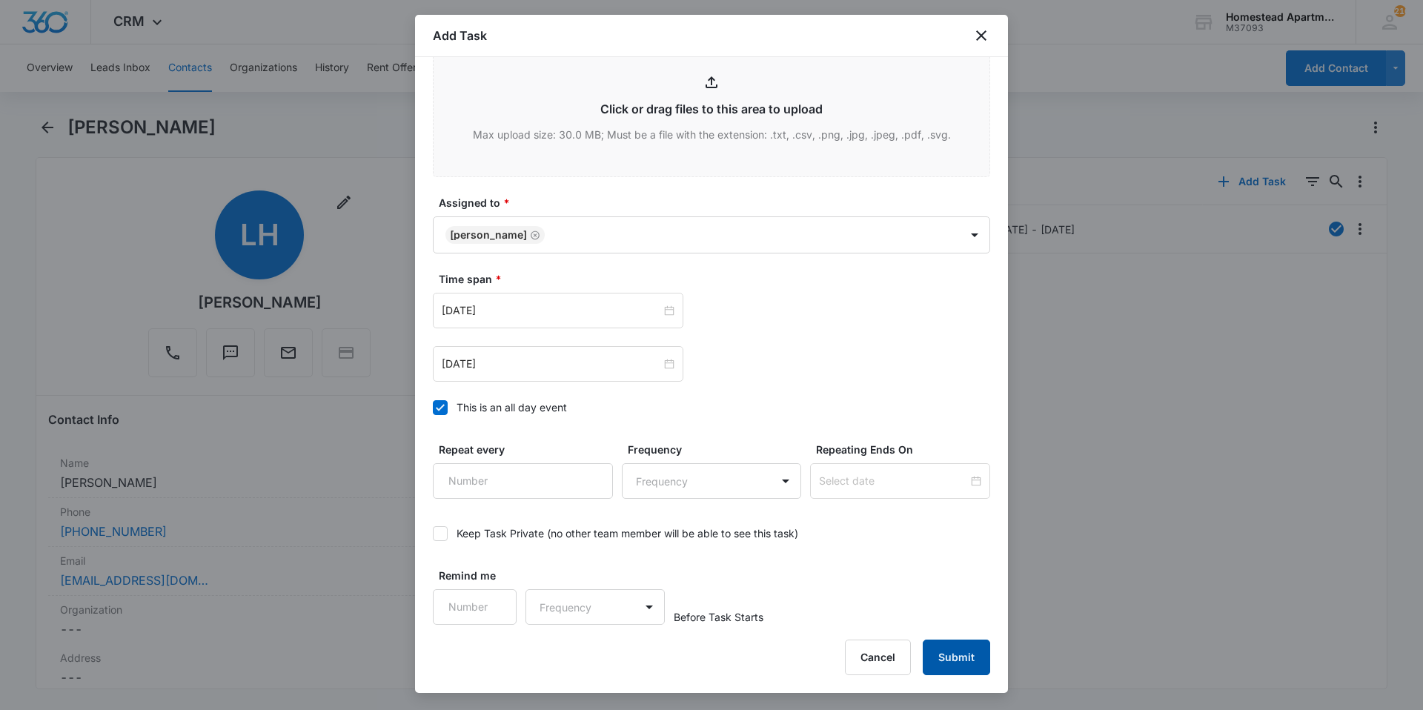
click at [954, 659] on button "Submit" at bounding box center [956, 657] width 67 height 36
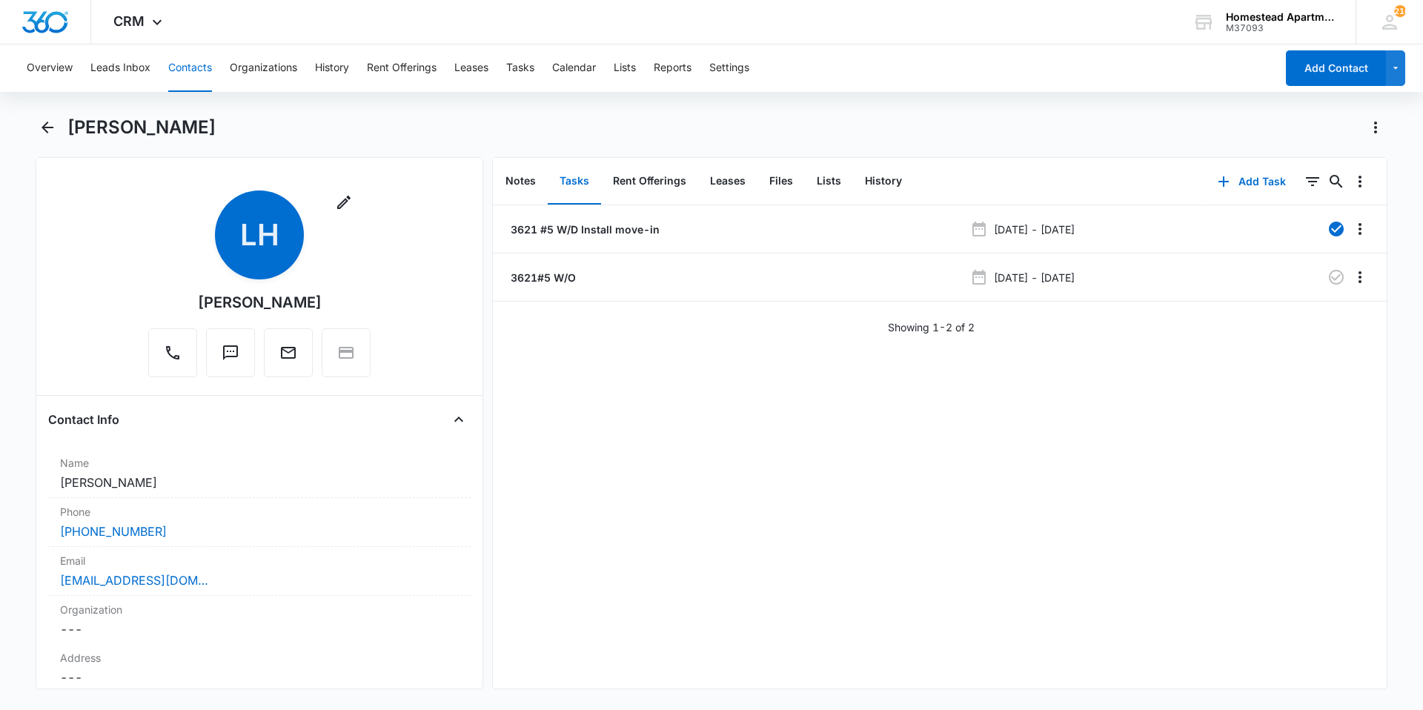
click at [199, 70] on button "Contacts" at bounding box center [190, 67] width 44 height 47
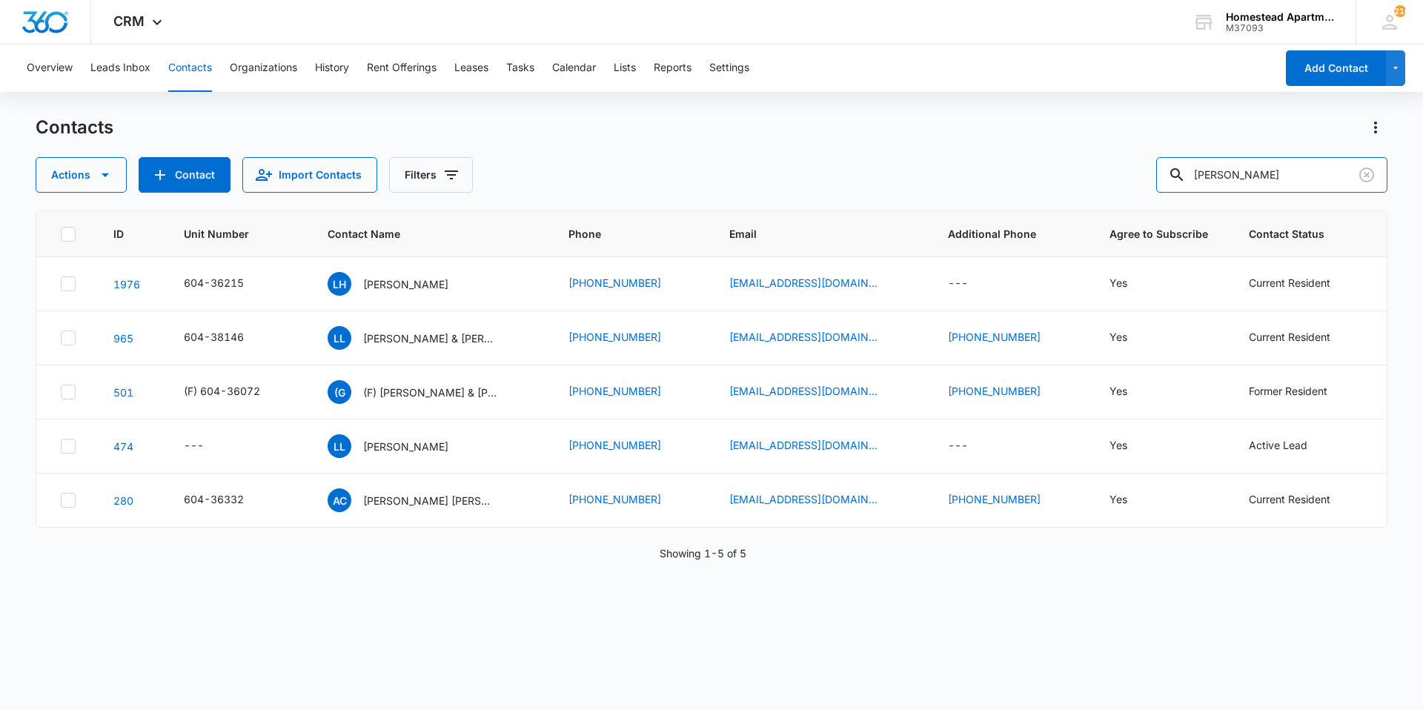
drag, startPoint x: 1272, startPoint y: 177, endPoint x: 1160, endPoint y: 185, distance: 112.2
click at [1160, 185] on div "Actions Contact Import Contacts Filters [PERSON_NAME]" at bounding box center [712, 175] width 1352 height 36
type input "madison"
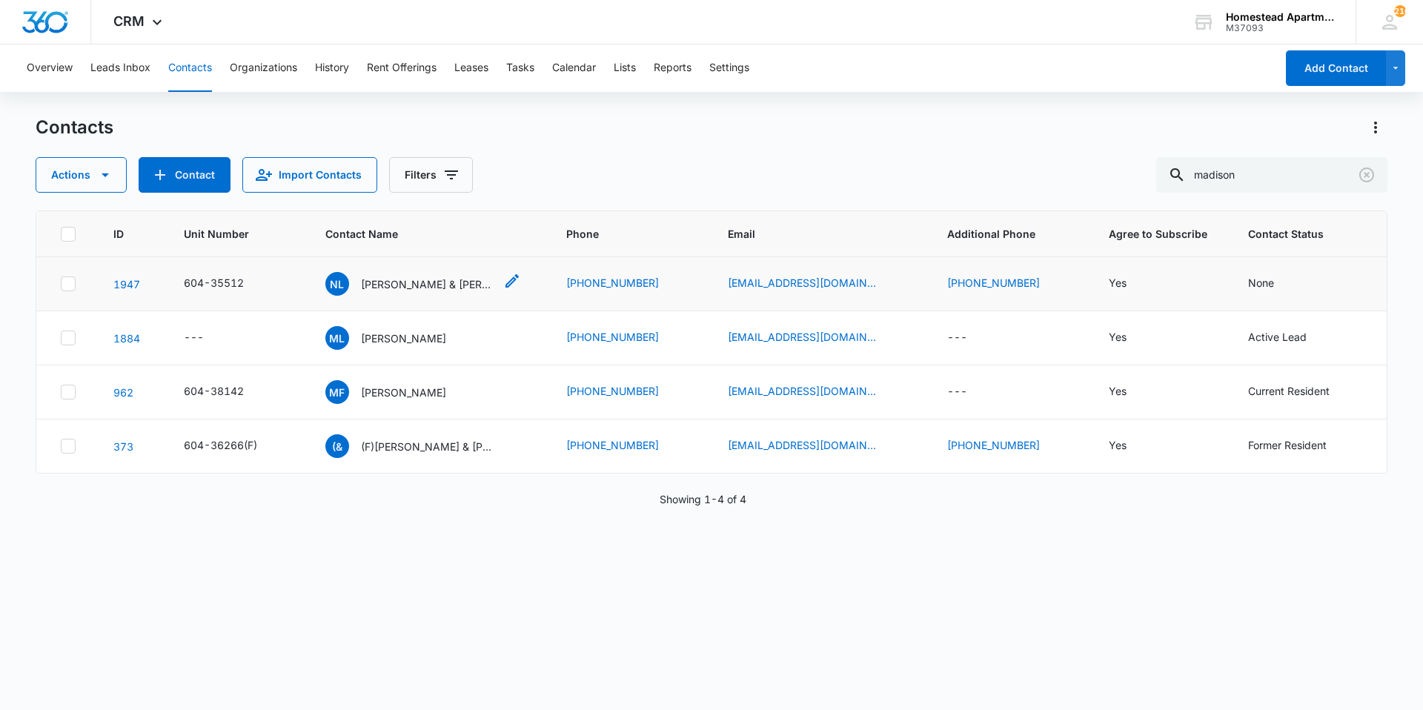
click at [419, 291] on p "[PERSON_NAME] & [PERSON_NAME]" at bounding box center [427, 284] width 133 height 16
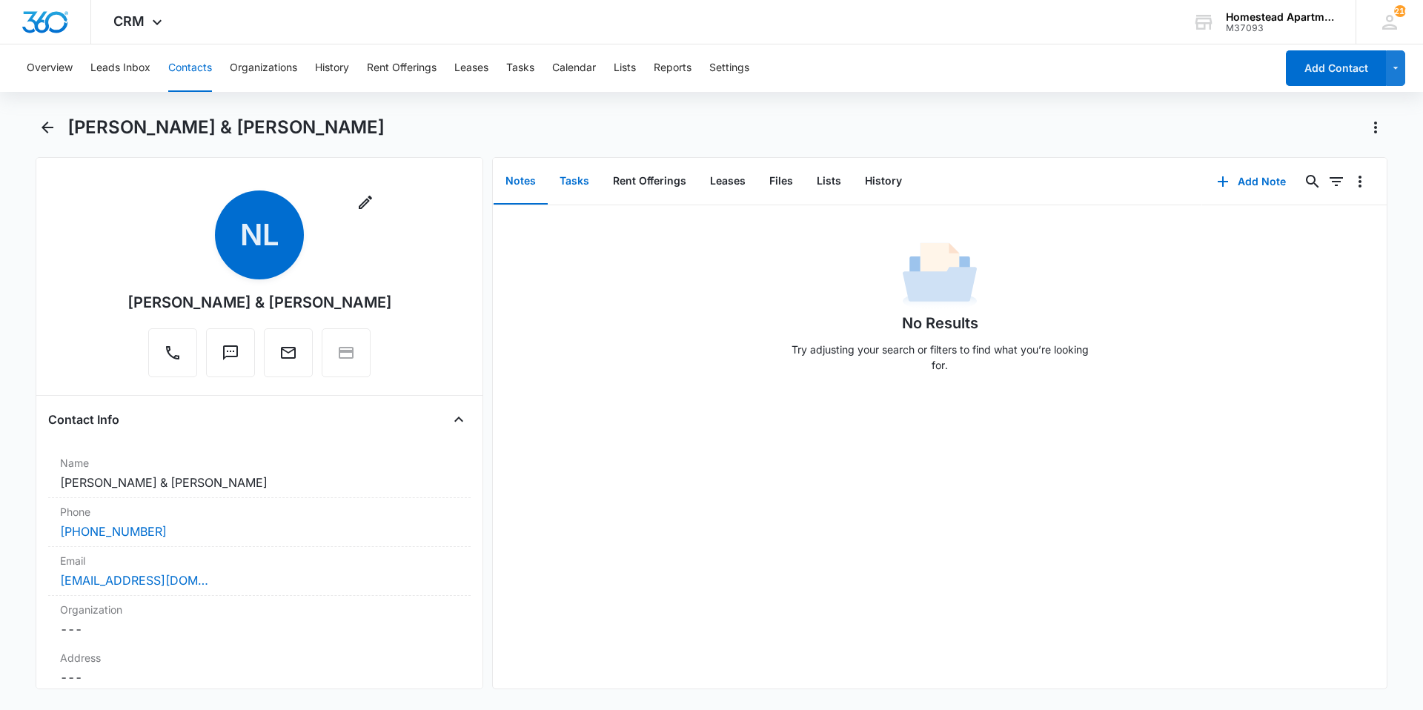
click at [585, 182] on button "Tasks" at bounding box center [574, 182] width 53 height 46
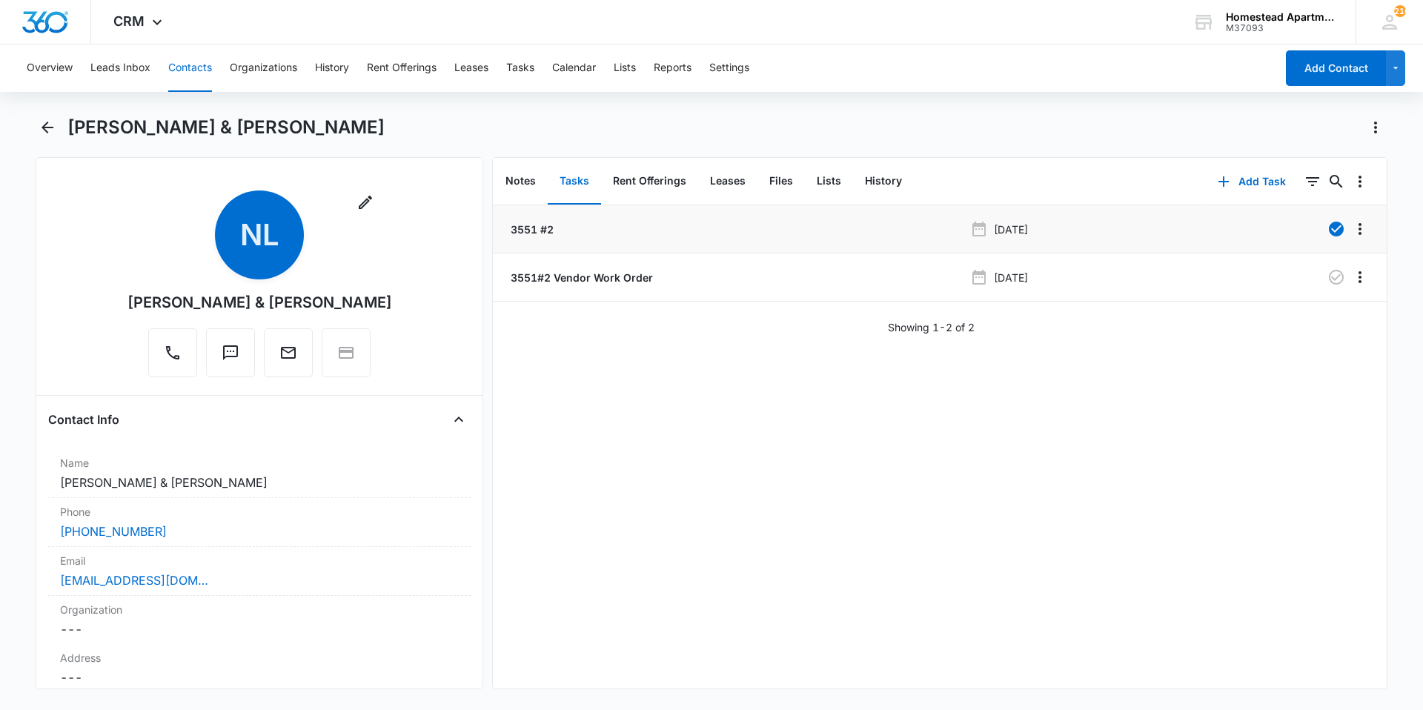
click at [590, 236] on div "3551 #2" at bounding box center [736, 230] width 456 height 16
click at [548, 230] on p "3551 #2" at bounding box center [531, 230] width 46 height 16
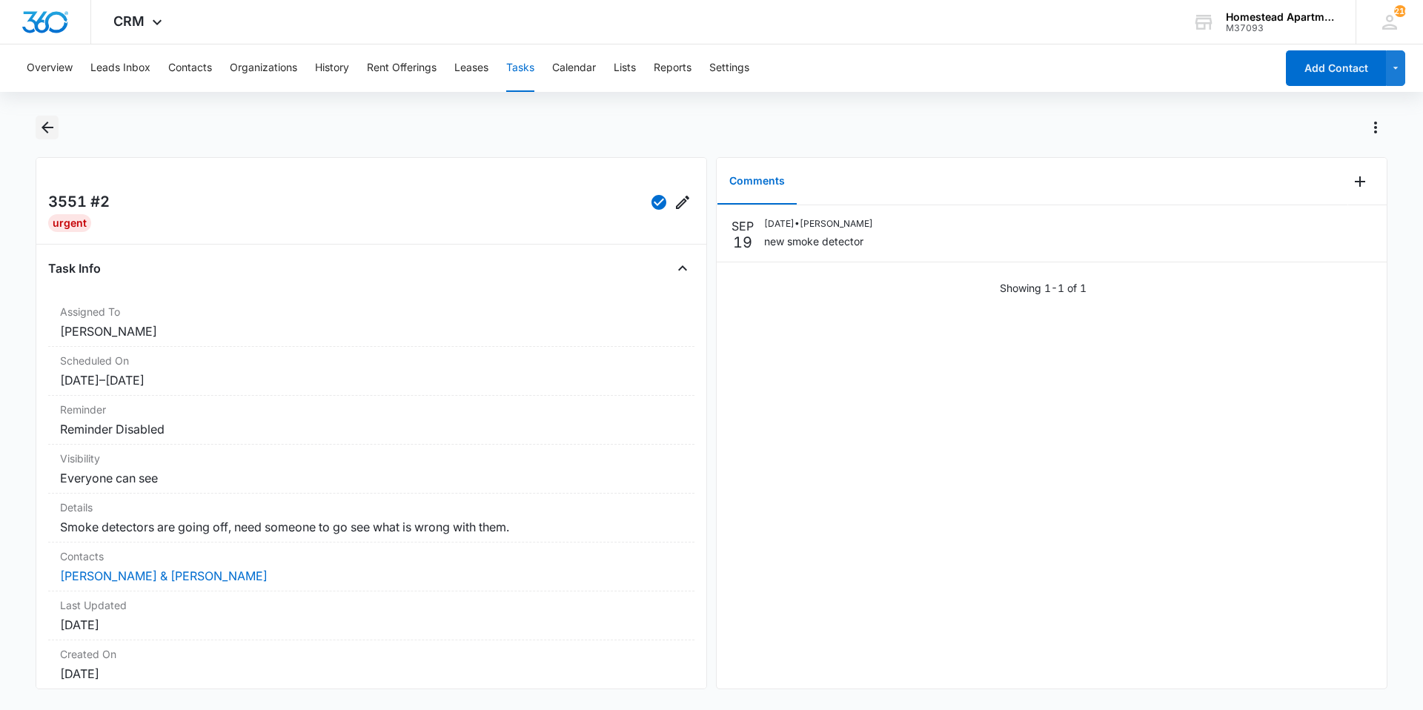
click at [50, 124] on icon "Back" at bounding box center [48, 128] width 18 height 18
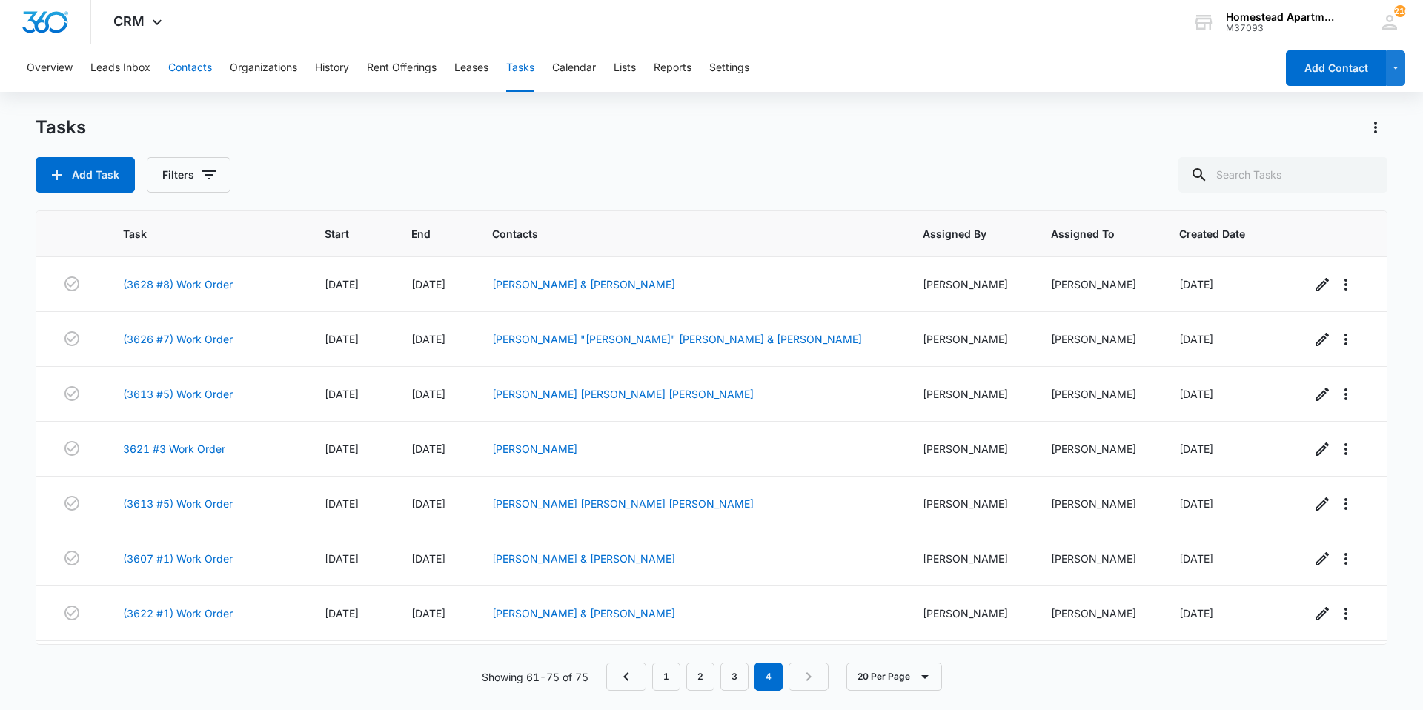
click at [202, 69] on button "Contacts" at bounding box center [190, 67] width 44 height 47
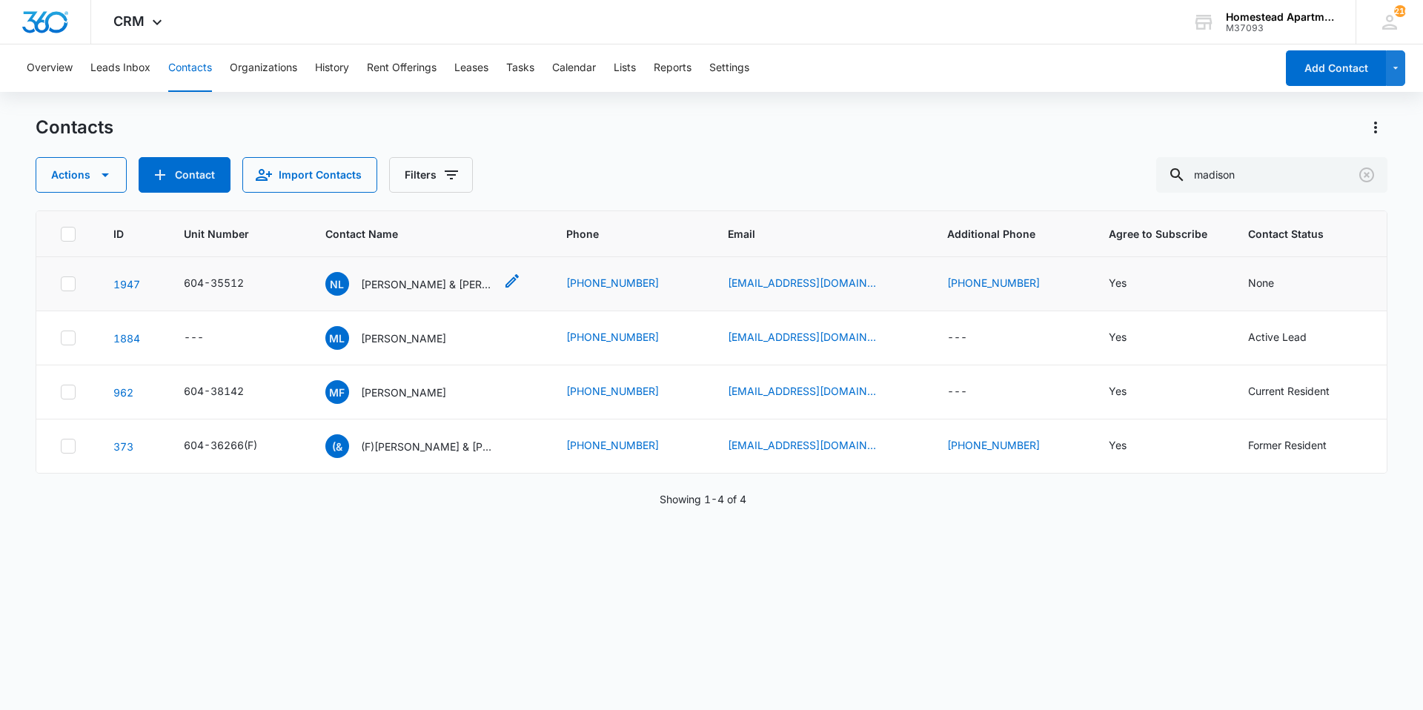
click at [399, 287] on p "[PERSON_NAME] & [PERSON_NAME]" at bounding box center [427, 284] width 133 height 16
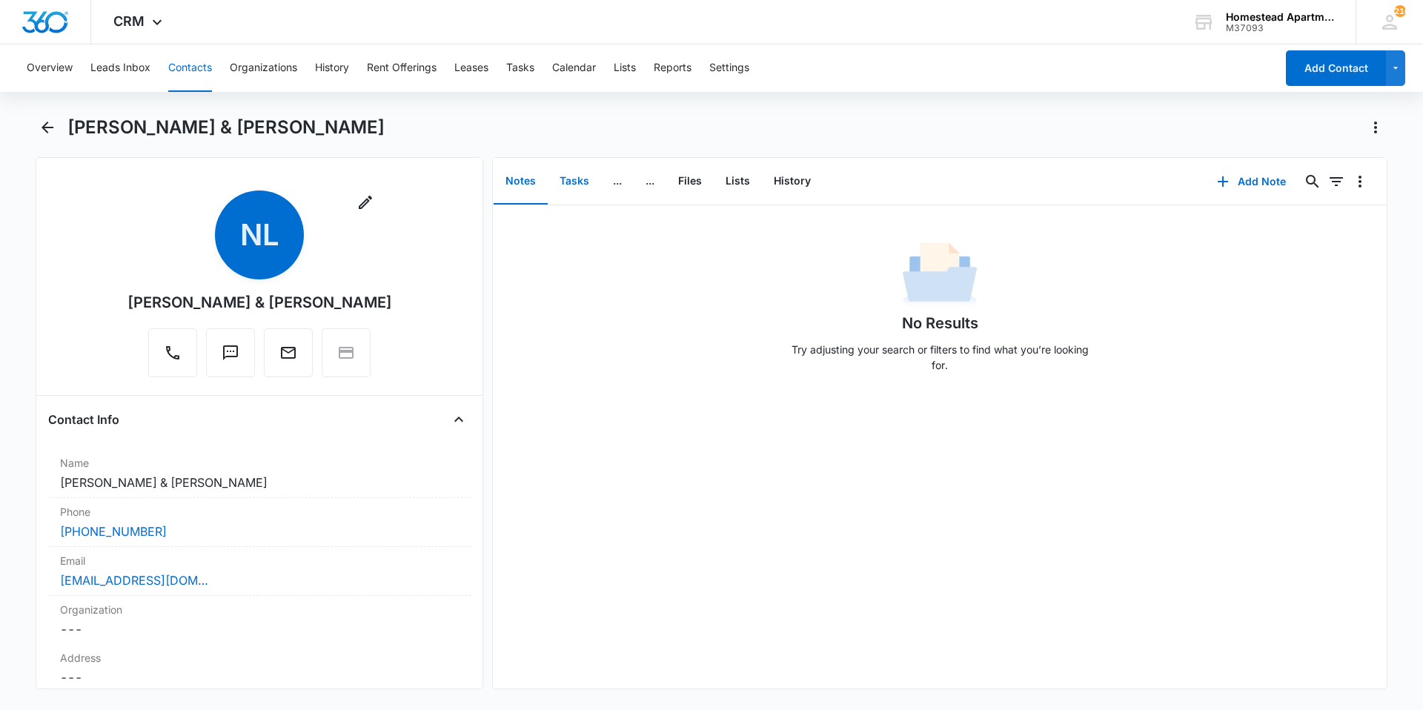
click at [573, 179] on button "Tasks" at bounding box center [574, 182] width 53 height 46
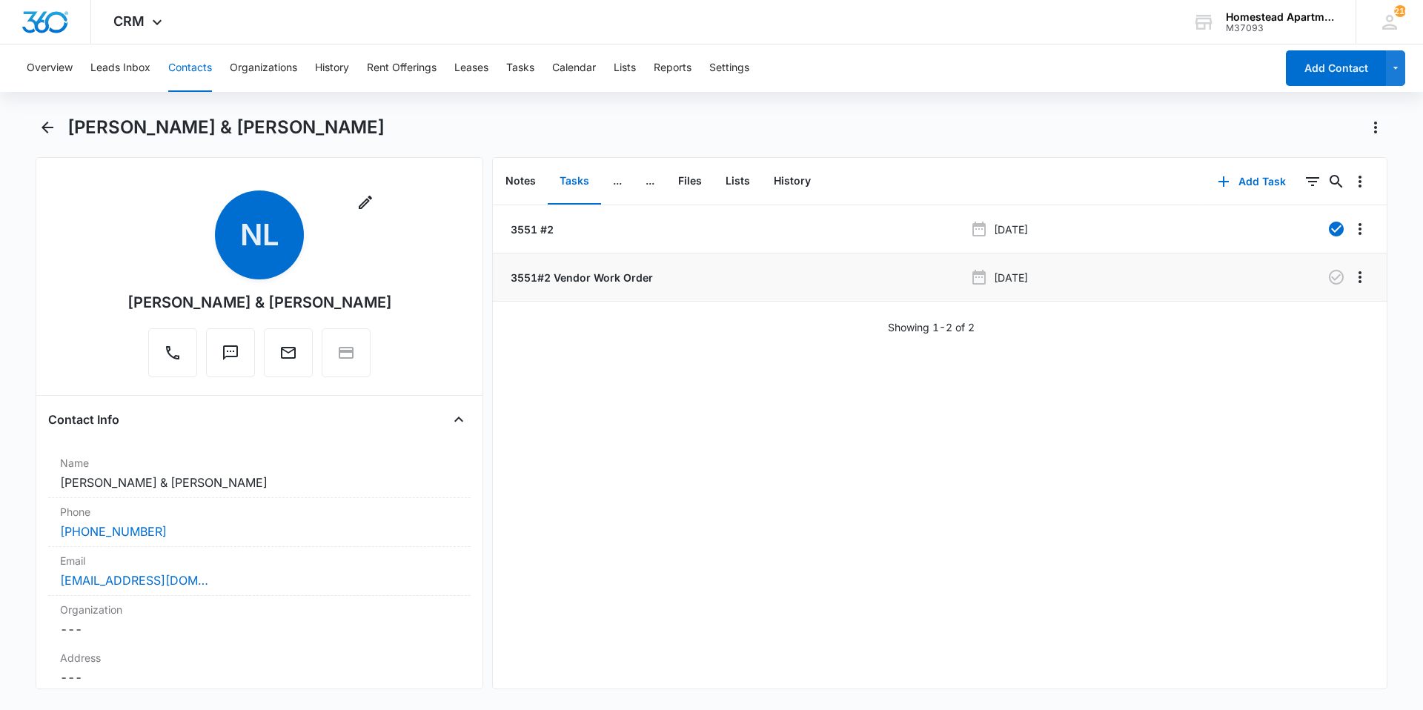
click at [775, 280] on div "3551#2 Vendor Work Order" at bounding box center [736, 278] width 456 height 16
click at [617, 281] on p "3551#2 Vendor Work Order" at bounding box center [580, 278] width 145 height 16
